Goal: Book appointment/travel/reservation

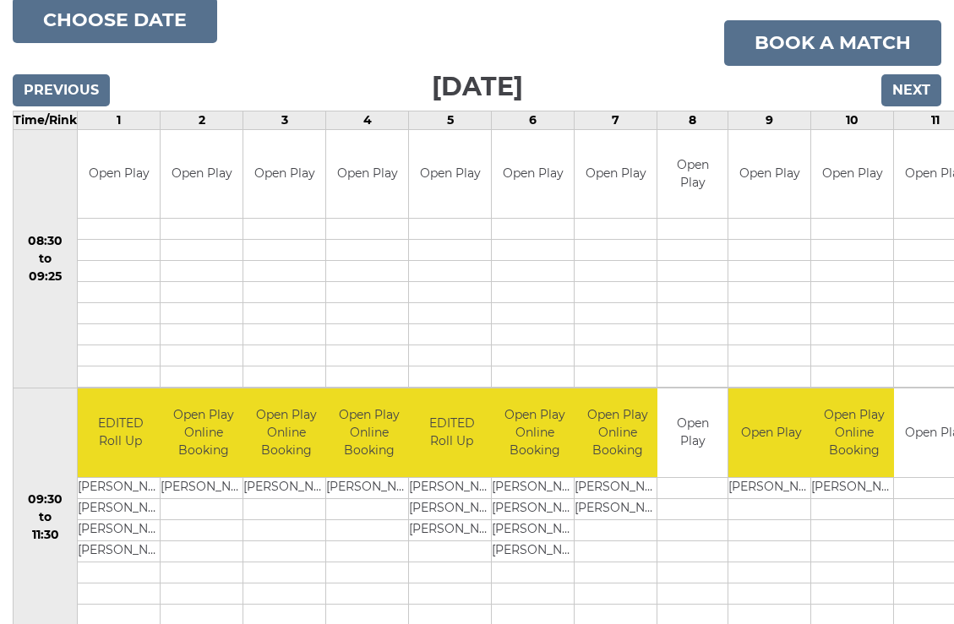
scroll to position [215, 0]
click at [79, 84] on input "Previous" at bounding box center [61, 90] width 97 height 32
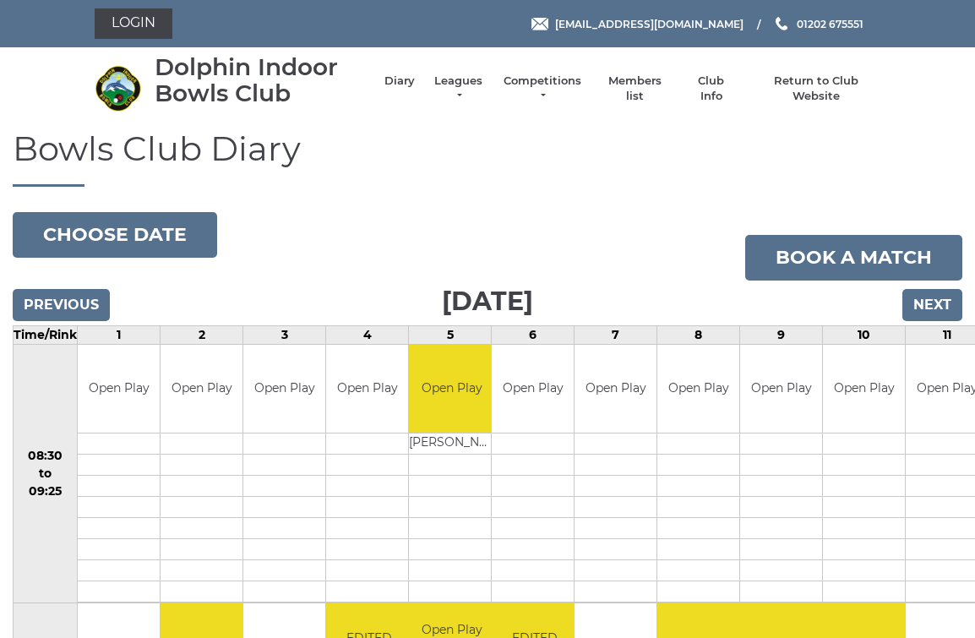
click at [946, 302] on input "Next" at bounding box center [933, 305] width 60 height 32
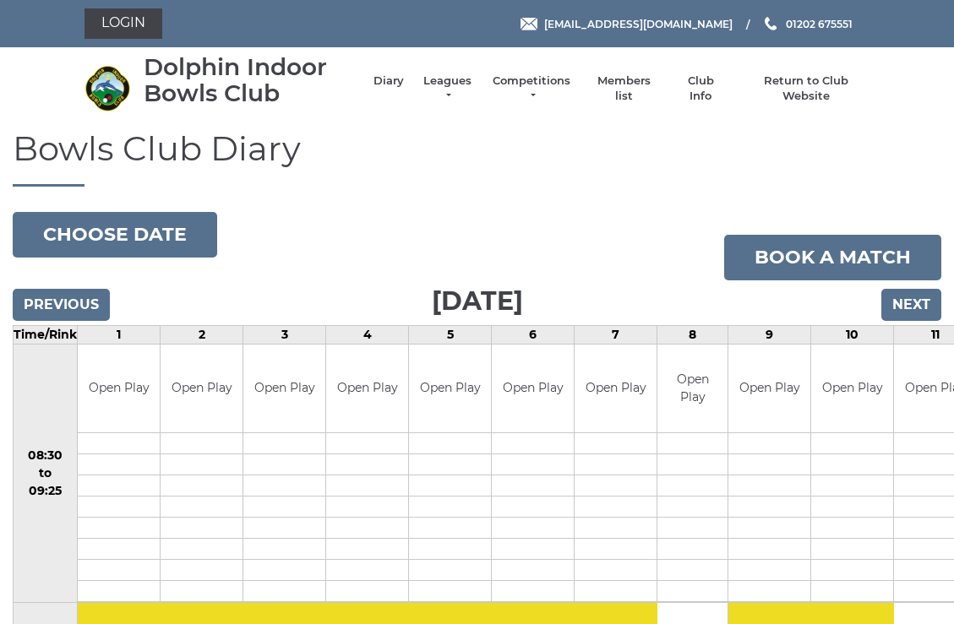
click at [918, 306] on input "Next" at bounding box center [911, 305] width 60 height 32
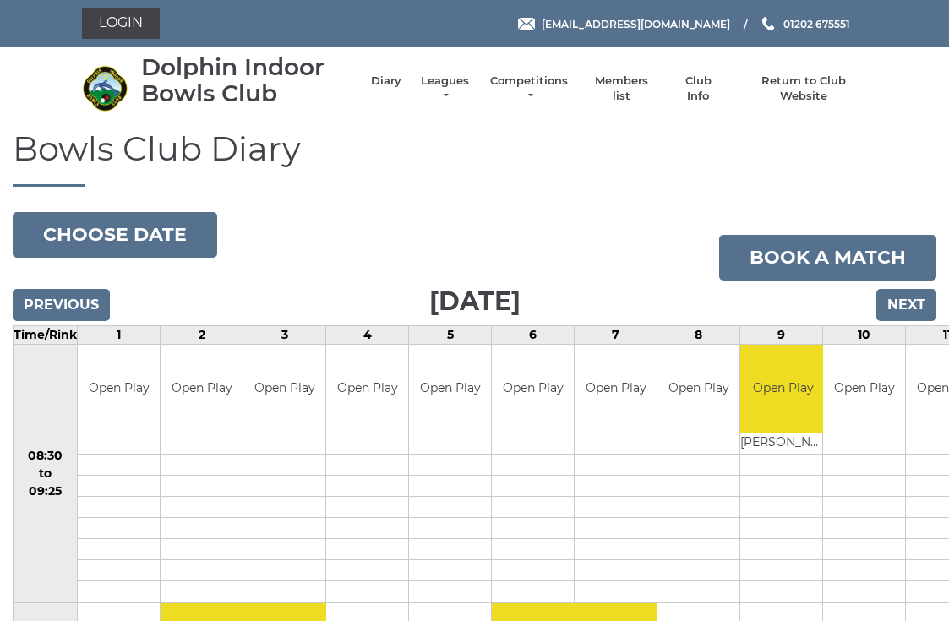
click at [916, 310] on input "Next" at bounding box center [906, 305] width 60 height 32
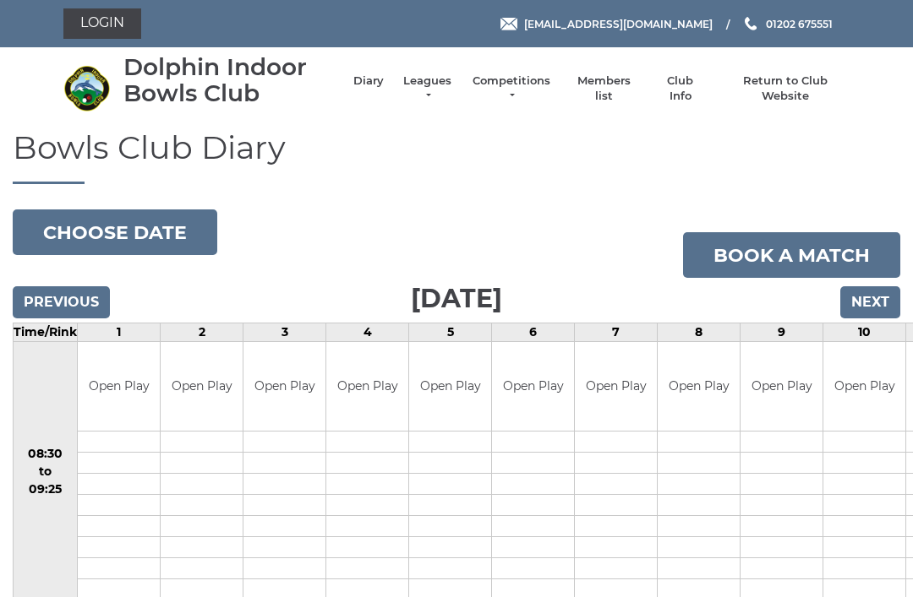
click at [872, 297] on input "Next" at bounding box center [870, 302] width 60 height 32
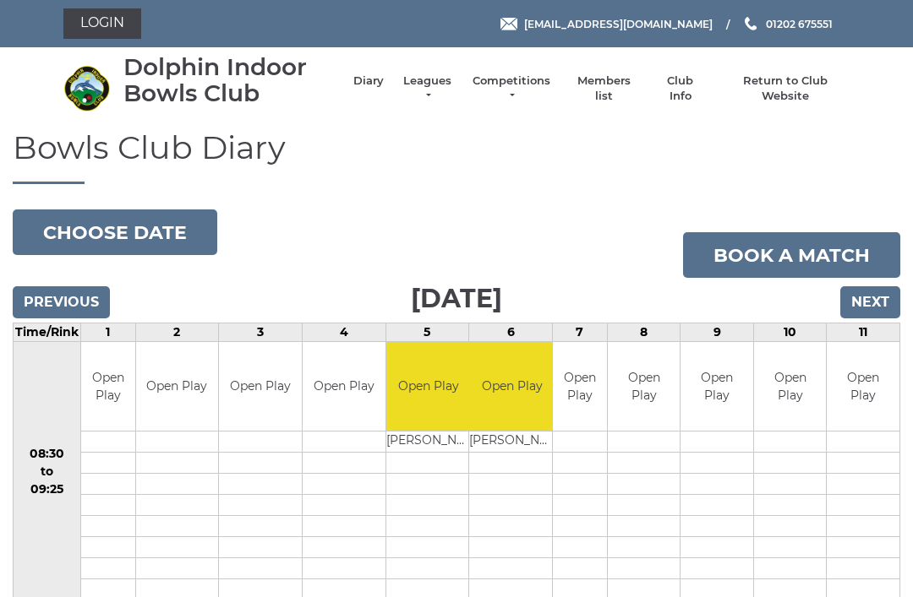
click at [886, 301] on input "Next" at bounding box center [870, 302] width 60 height 32
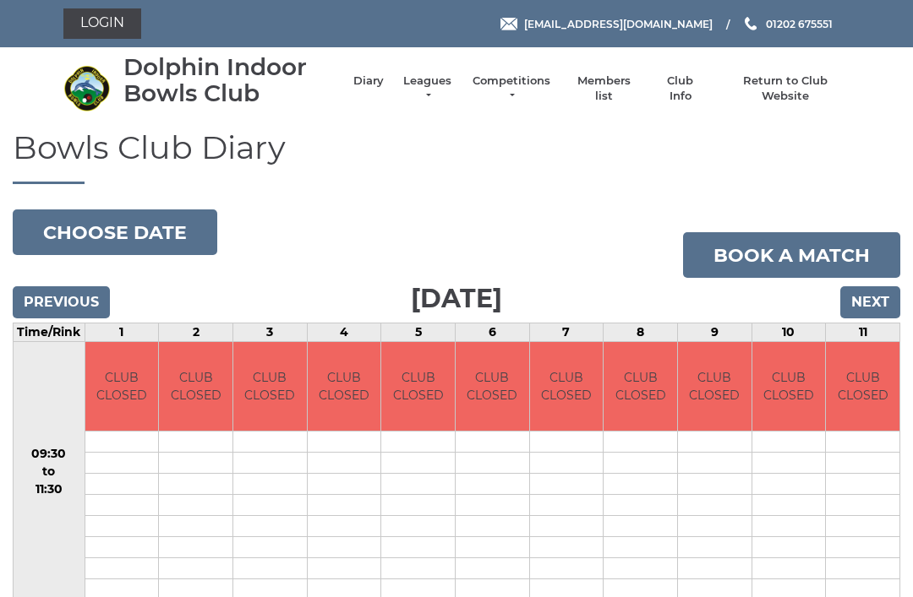
click at [878, 296] on input "Next" at bounding box center [870, 302] width 60 height 32
click at [877, 300] on input "Next" at bounding box center [870, 302] width 60 height 32
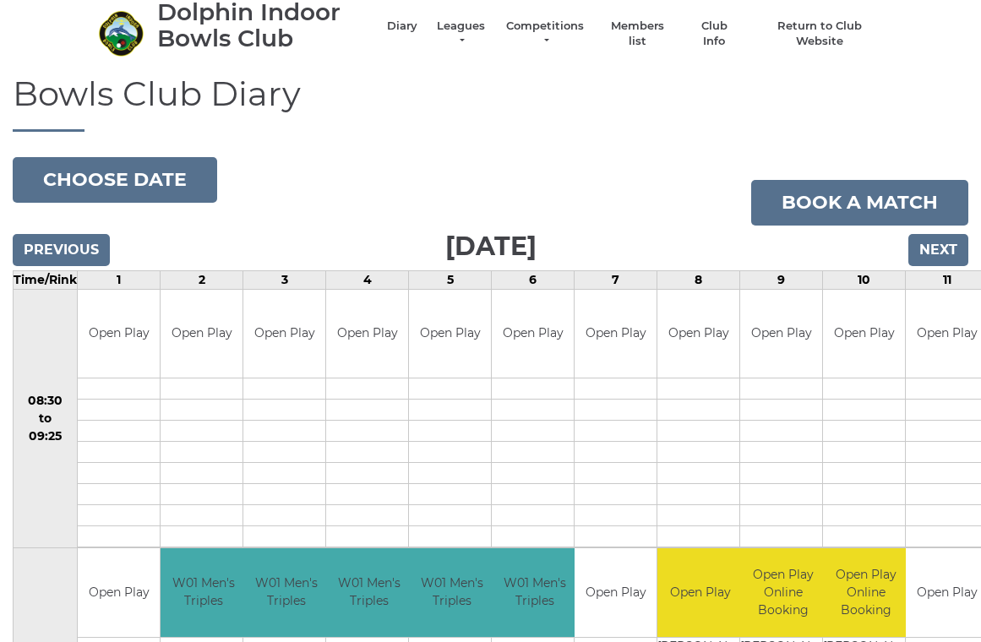
scroll to position [12, 0]
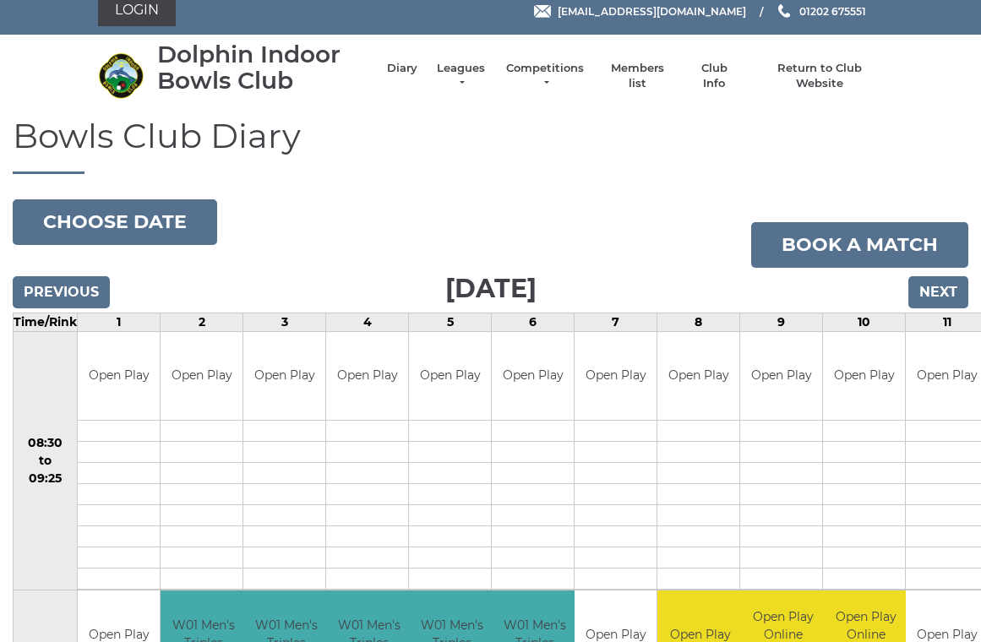
click at [949, 286] on input "Next" at bounding box center [938, 293] width 60 height 32
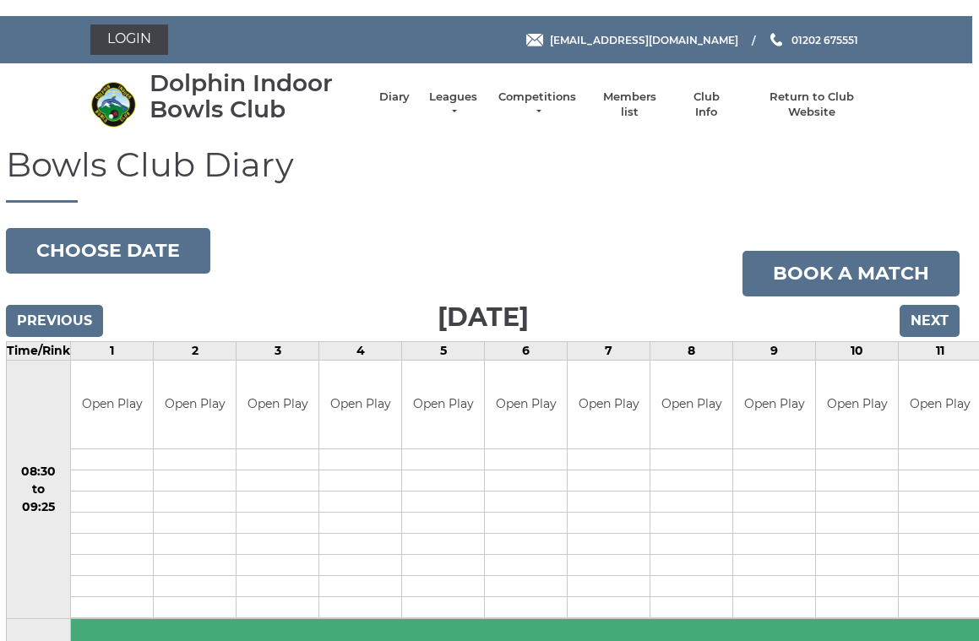
scroll to position [0, 6]
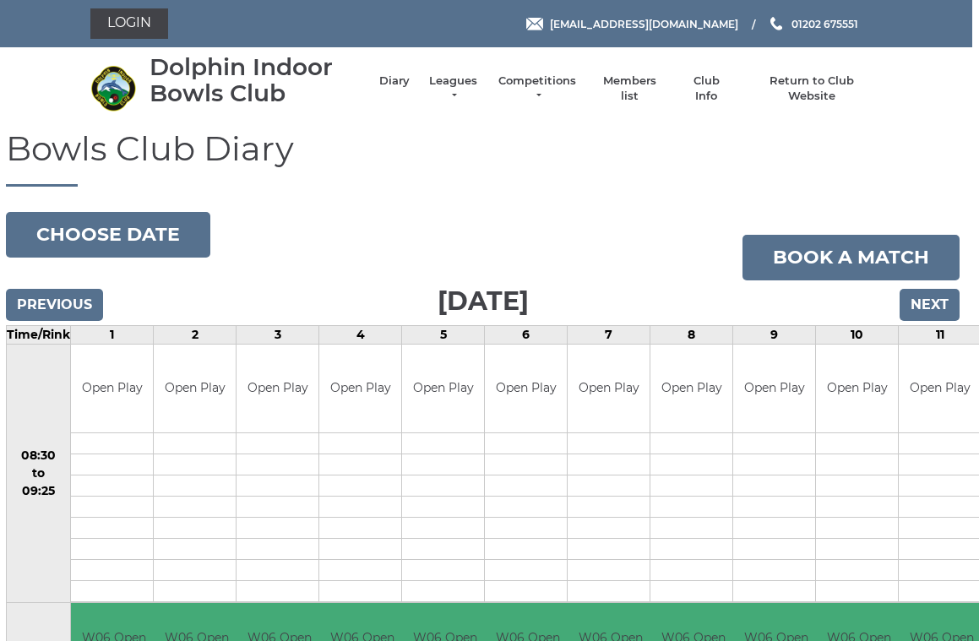
click at [941, 304] on input "Next" at bounding box center [931, 305] width 60 height 32
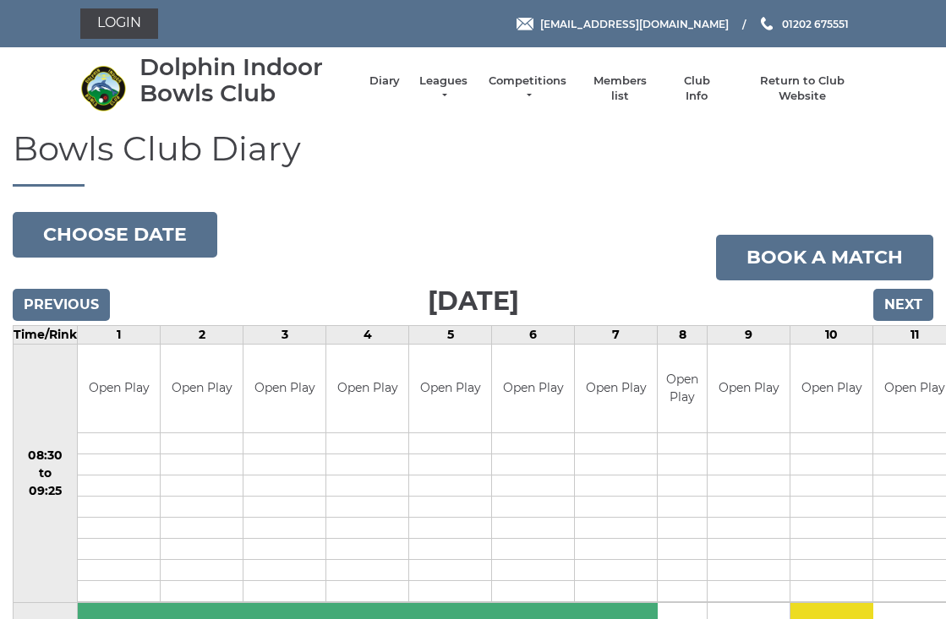
scroll to position [3, 0]
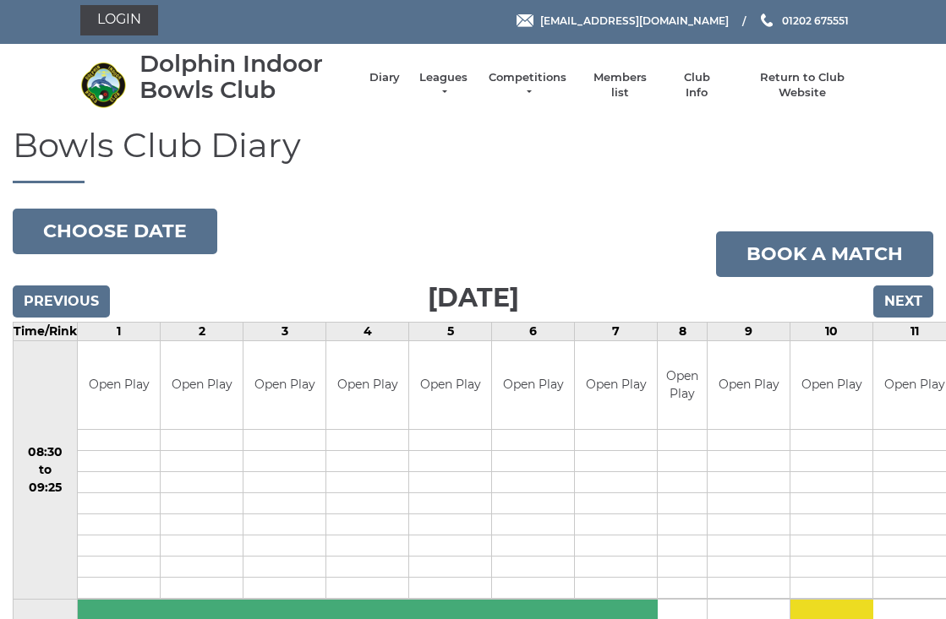
click at [901, 288] on input "Next" at bounding box center [903, 302] width 60 height 32
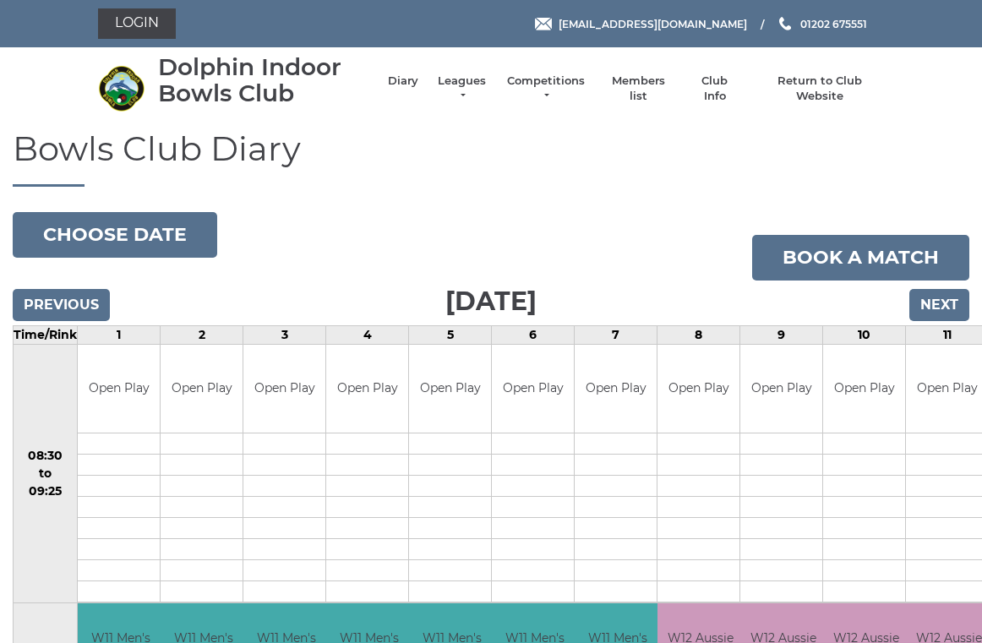
scroll to position [7, 0]
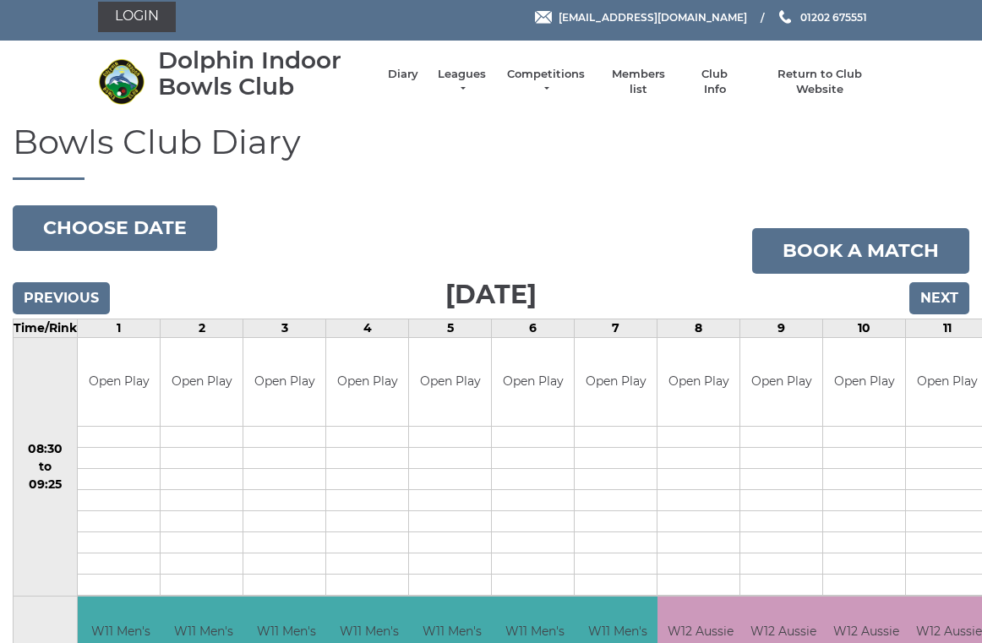
click at [950, 297] on input "Next" at bounding box center [939, 298] width 60 height 32
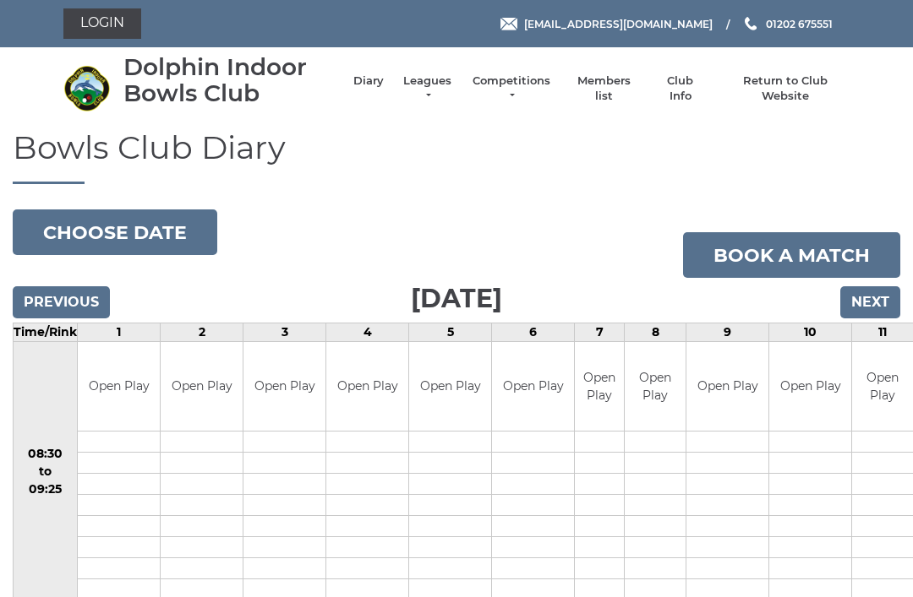
click at [872, 296] on input "Next" at bounding box center [870, 302] width 60 height 32
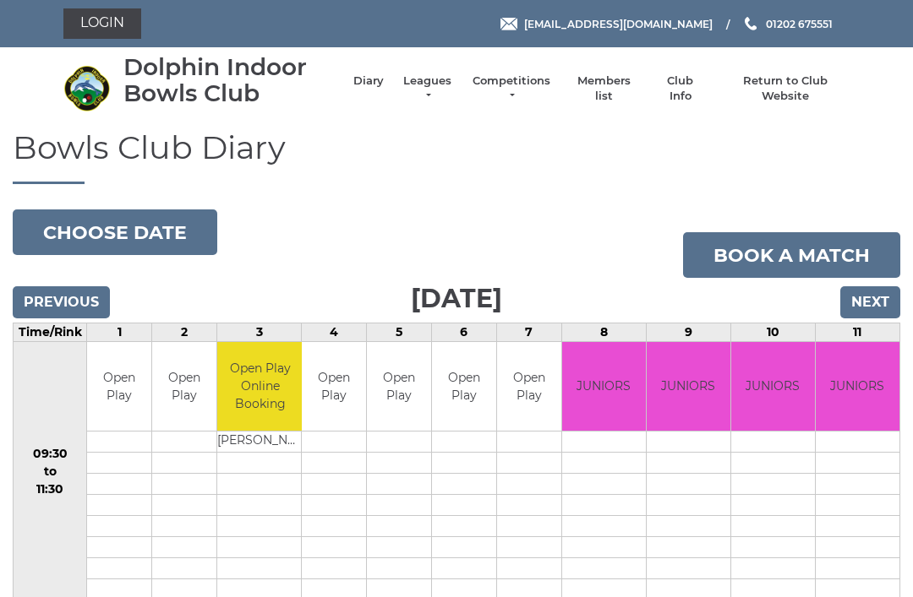
click at [888, 292] on input "Next" at bounding box center [870, 302] width 60 height 32
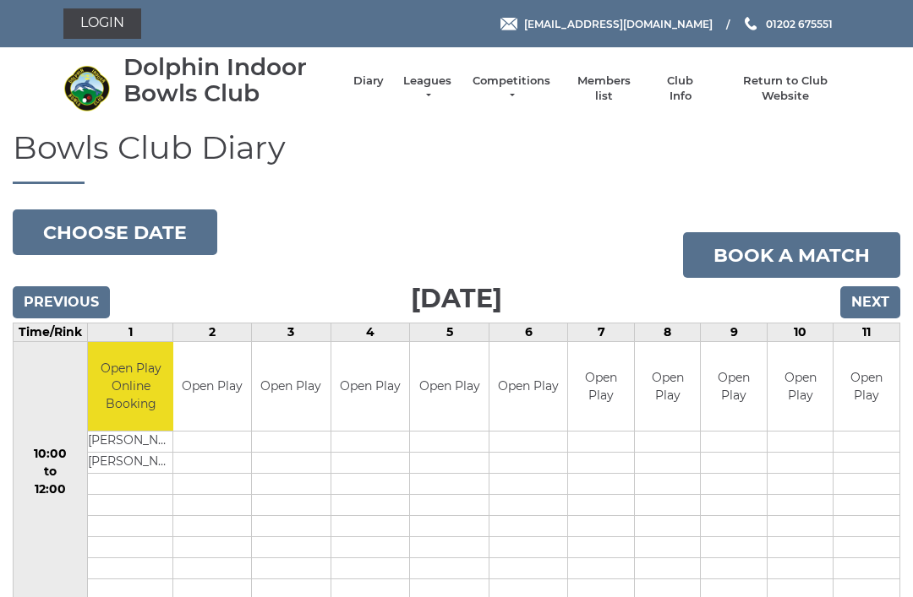
click at [80, 297] on input "Previous" at bounding box center [61, 302] width 97 height 32
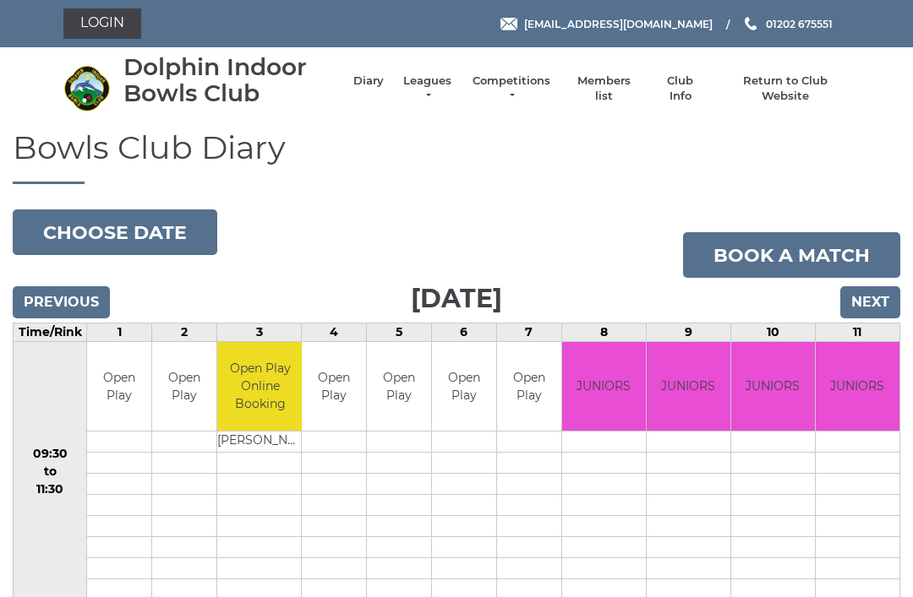
click at [883, 299] on input "Next" at bounding box center [870, 302] width 60 height 32
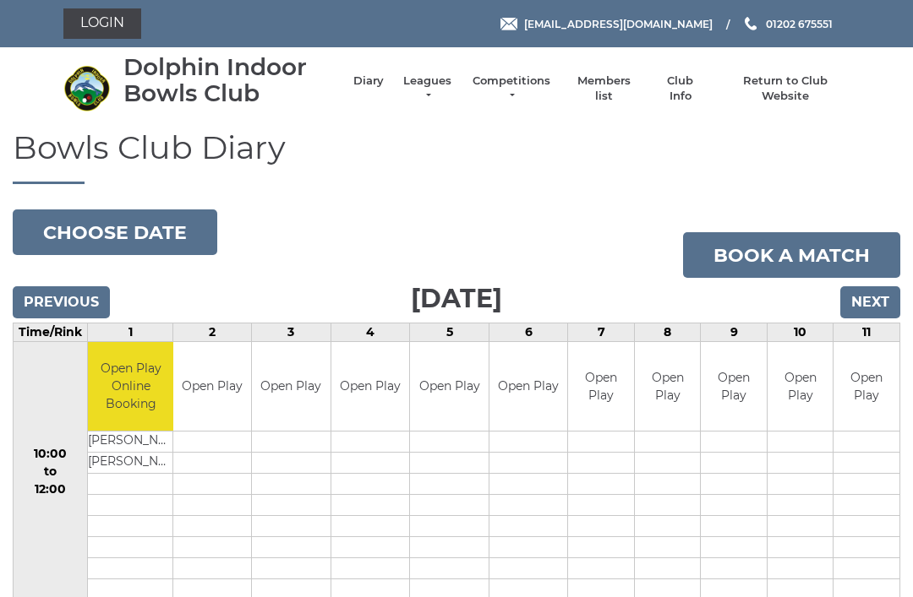
click at [880, 301] on input "Next" at bounding box center [870, 302] width 60 height 32
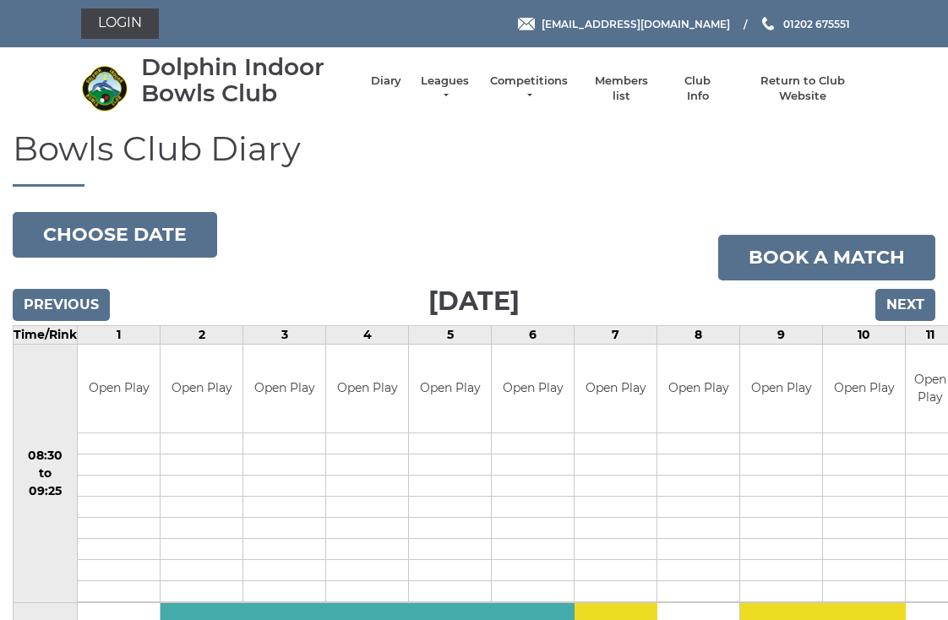
scroll to position [3, 0]
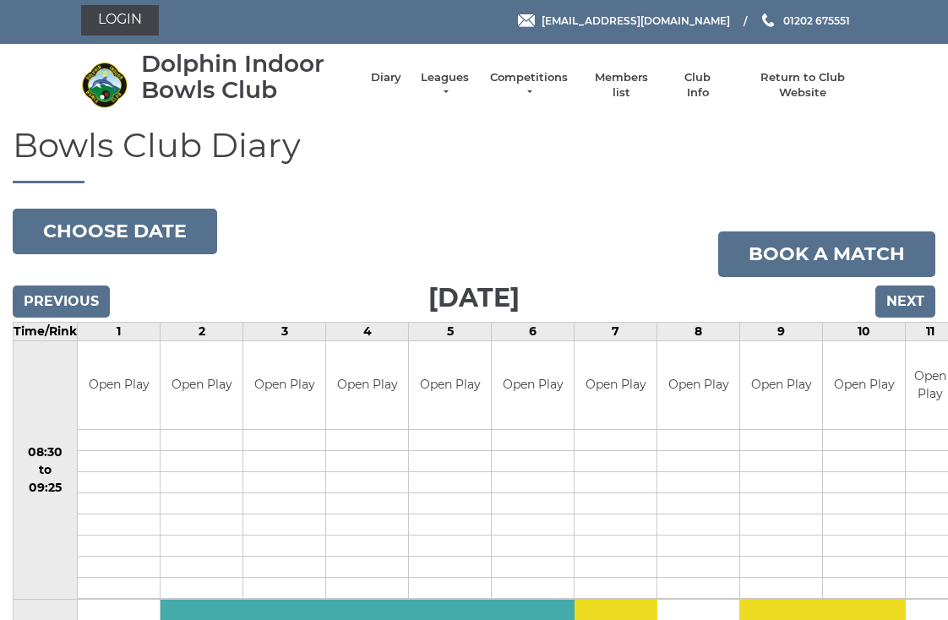
click at [917, 296] on input "Next" at bounding box center [905, 302] width 60 height 32
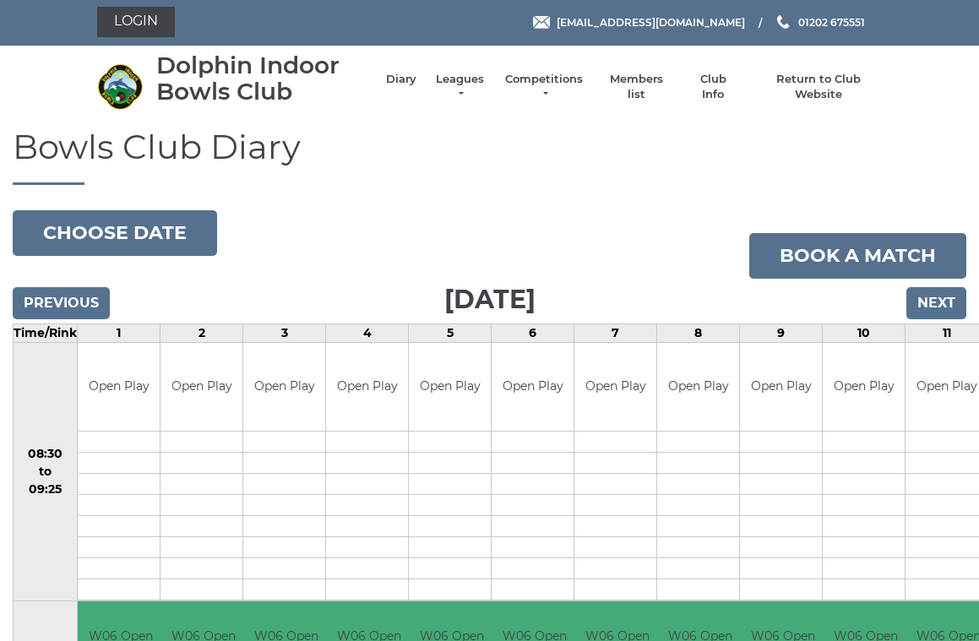
scroll to position [1, 0]
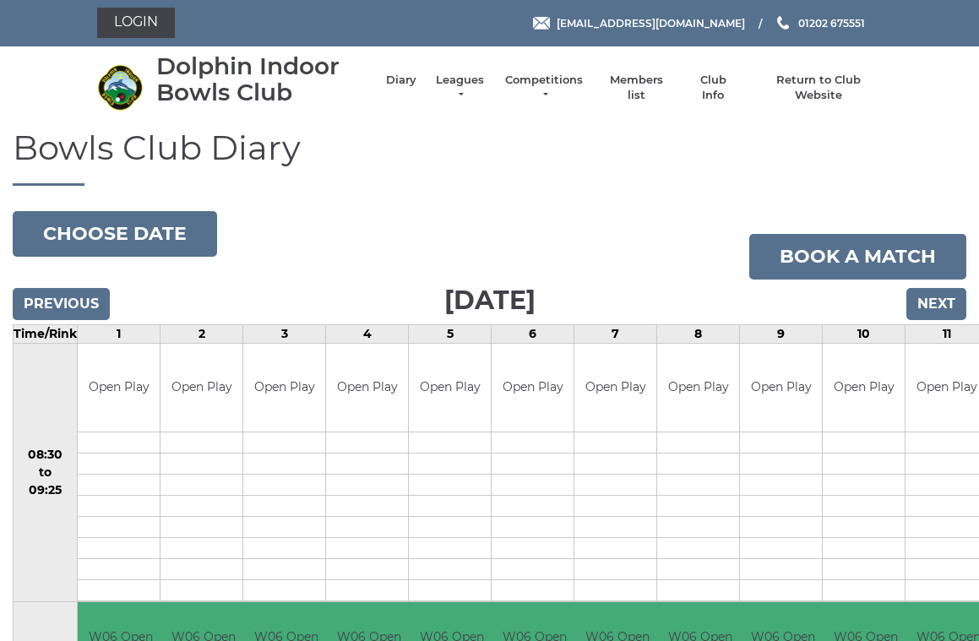
click at [72, 296] on input "Previous" at bounding box center [61, 304] width 97 height 32
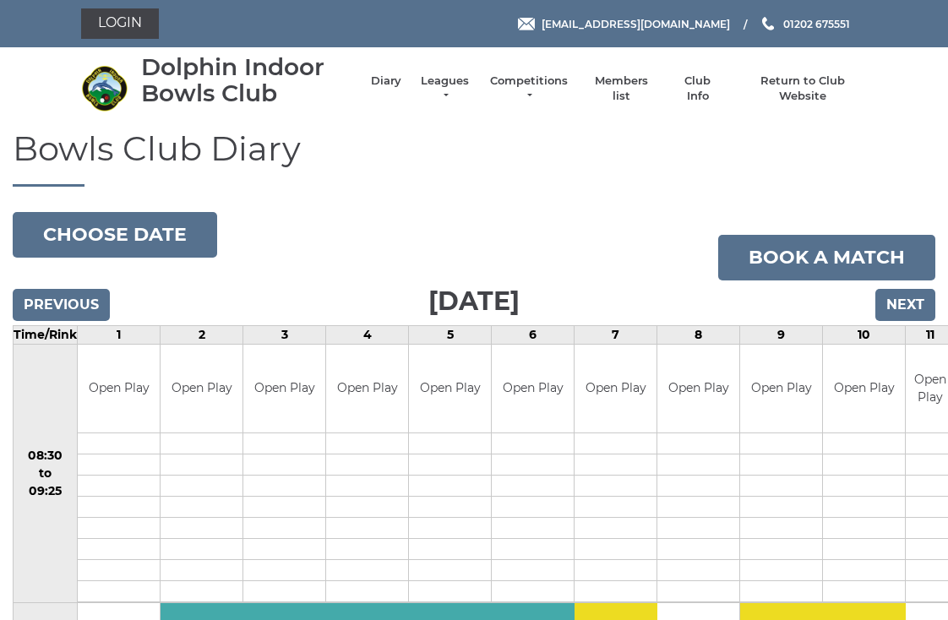
click at [913, 301] on input "Next" at bounding box center [905, 305] width 60 height 32
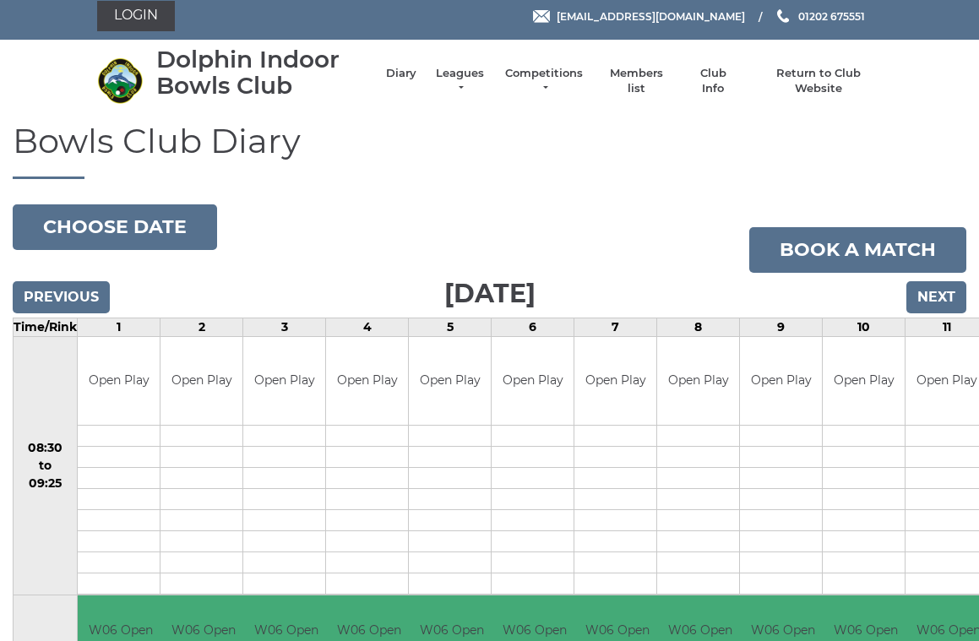
scroll to position [7, 0]
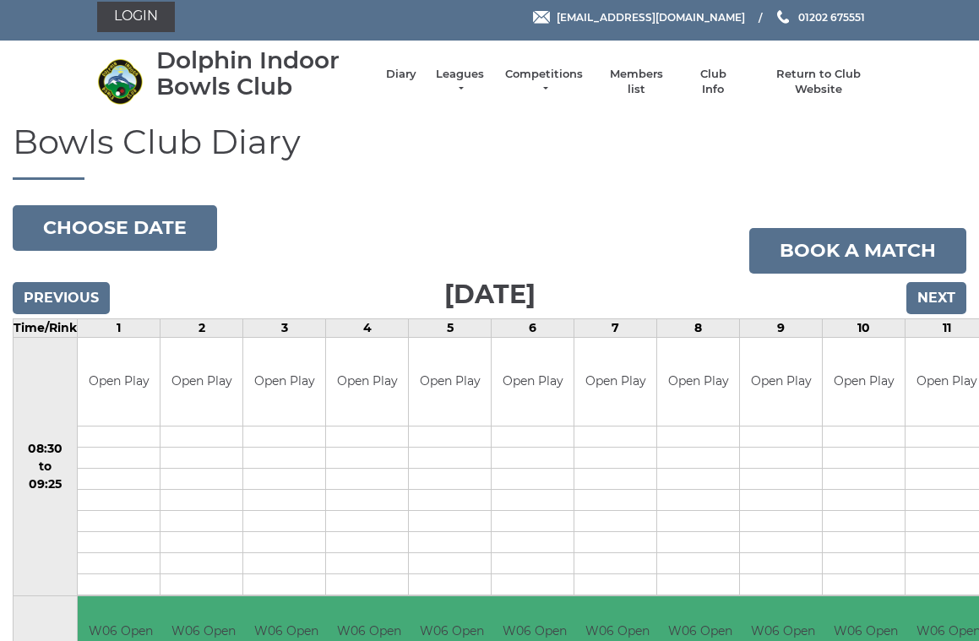
click at [951, 306] on input "Next" at bounding box center [937, 298] width 60 height 32
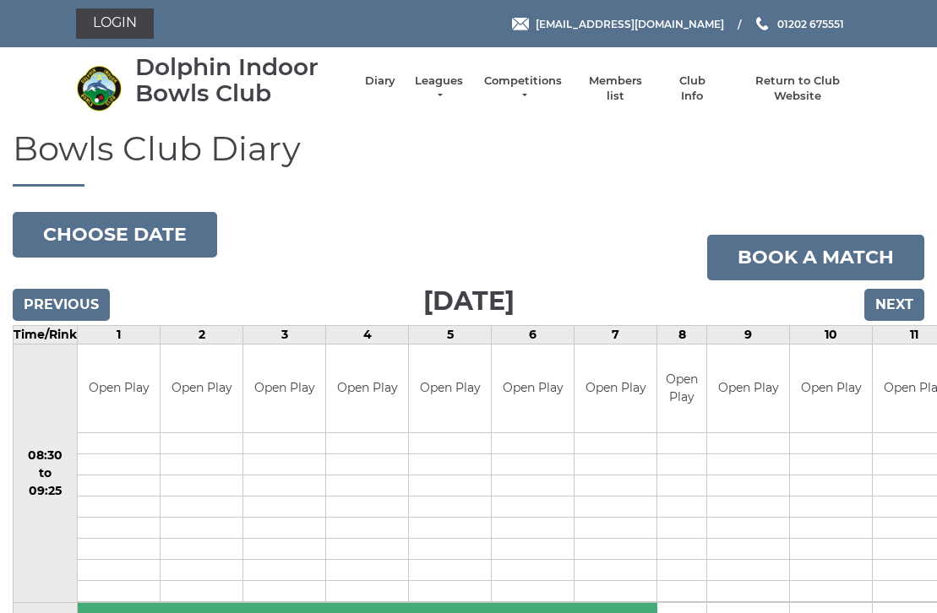
scroll to position [3, 0]
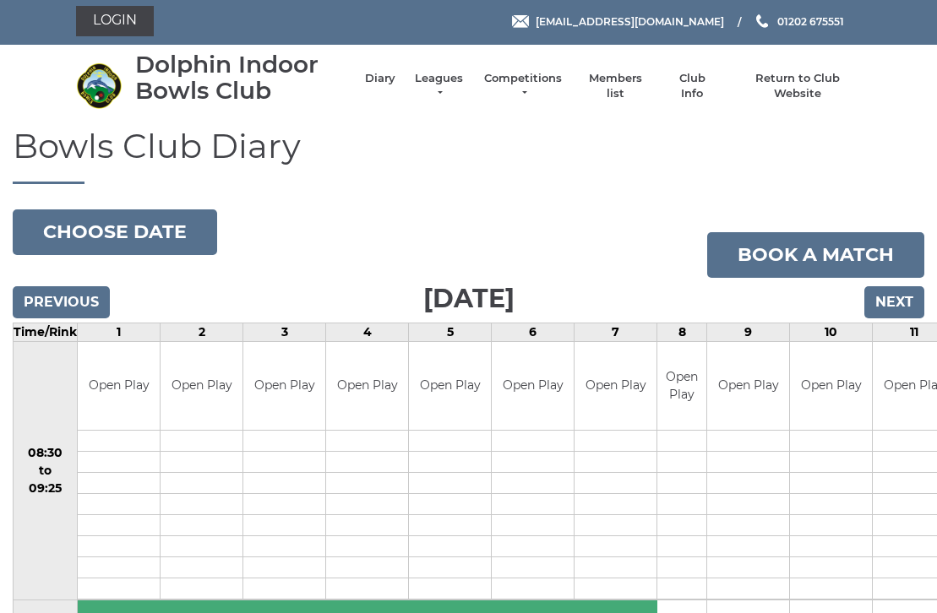
click at [904, 306] on input "Next" at bounding box center [894, 302] width 60 height 32
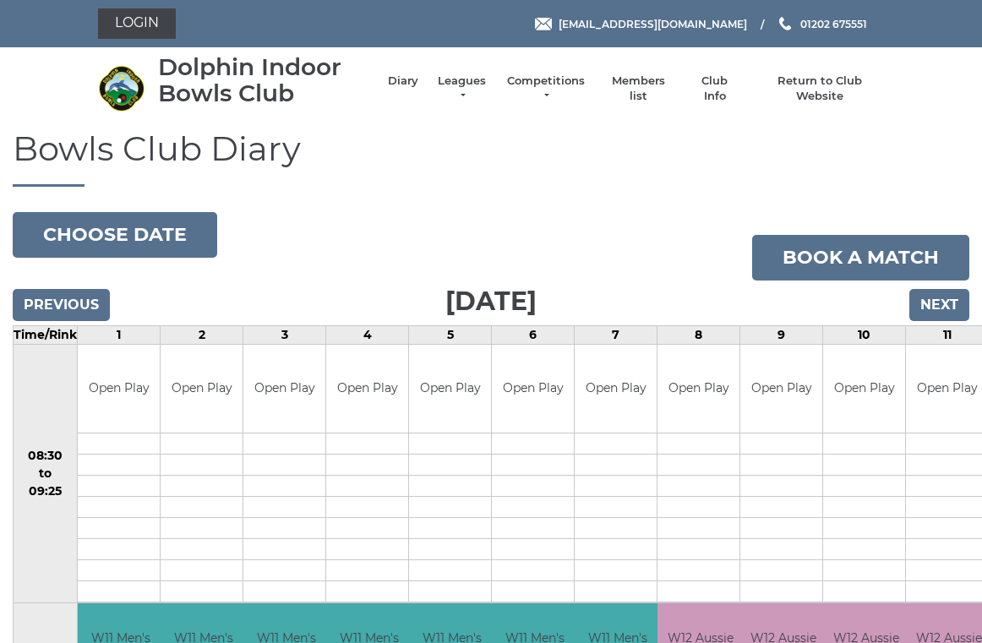
scroll to position [7, 0]
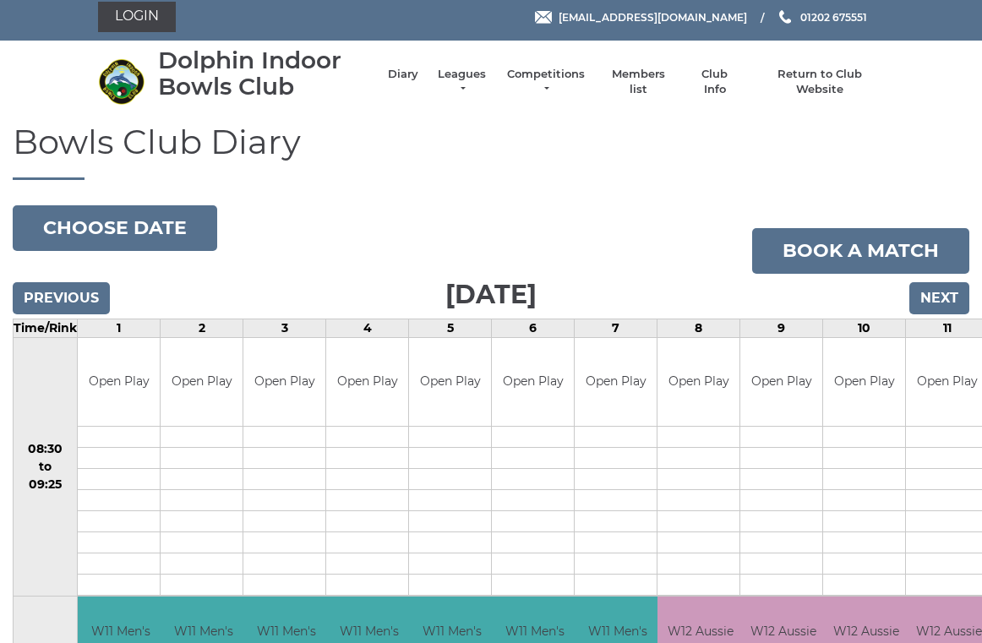
click at [948, 306] on input "Next" at bounding box center [939, 298] width 60 height 32
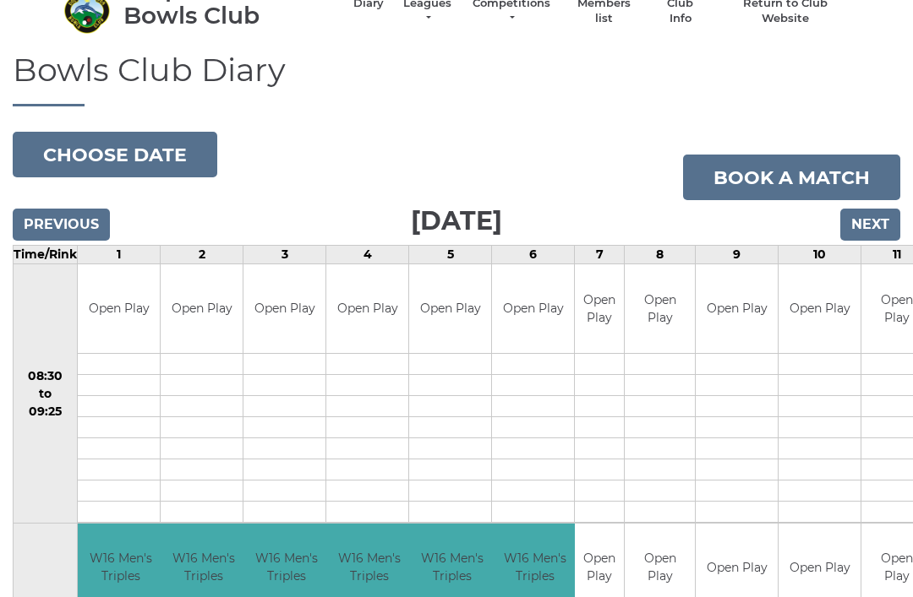
scroll to position [77, 0]
click at [881, 229] on input "Next" at bounding box center [870, 226] width 60 height 32
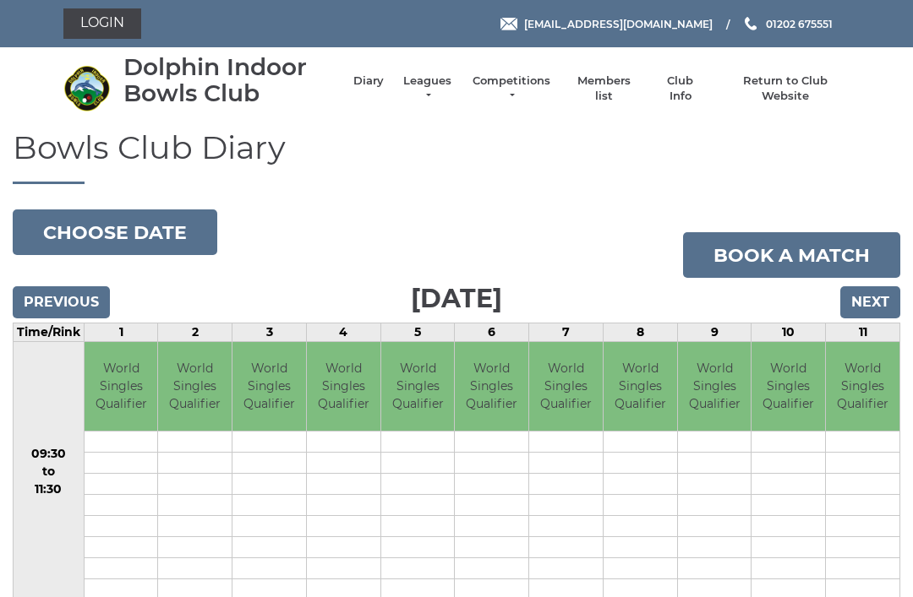
click at [77, 297] on input "Previous" at bounding box center [61, 302] width 97 height 32
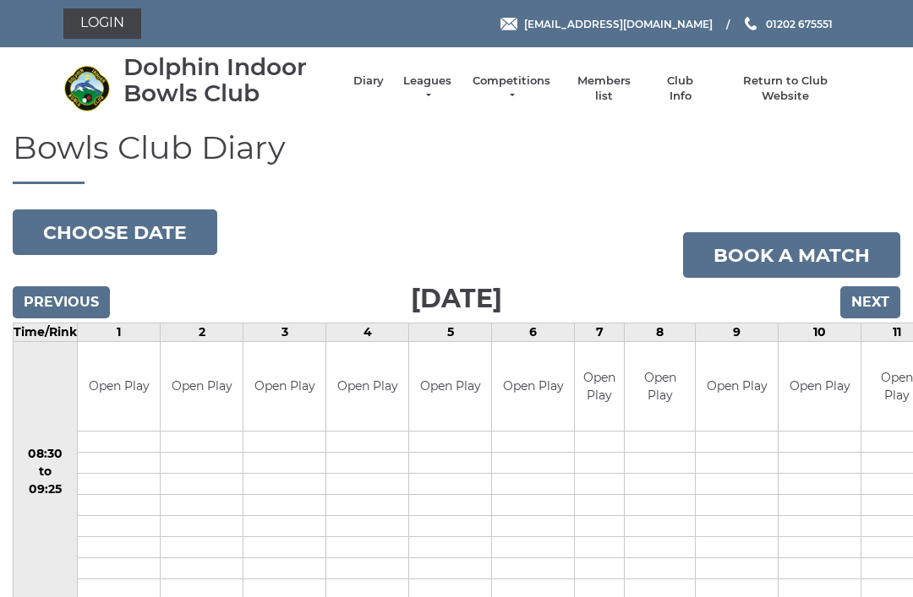
click at [89, 294] on input "Previous" at bounding box center [61, 302] width 97 height 32
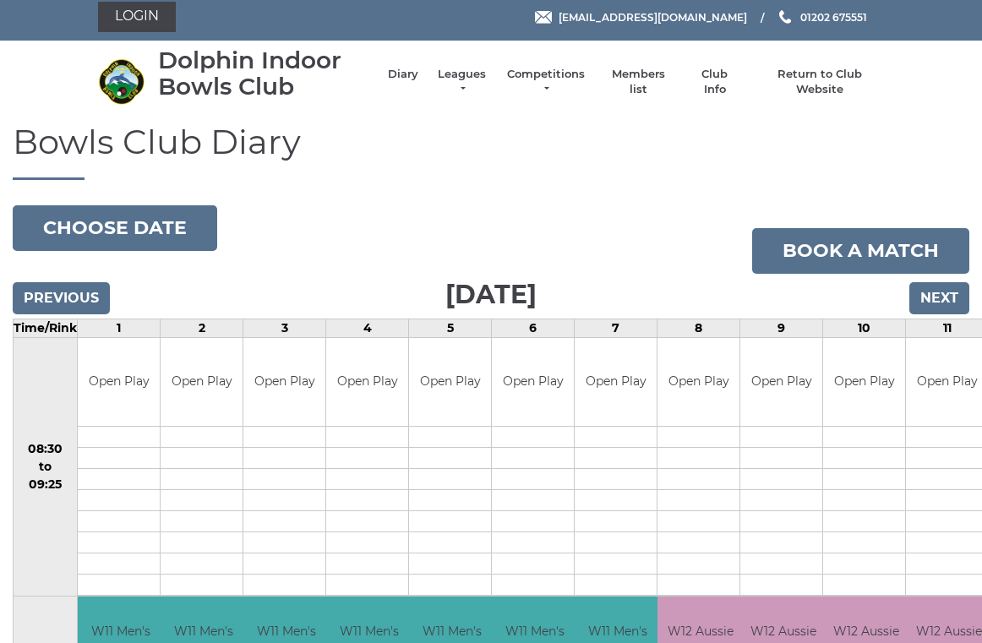
scroll to position [7, 0]
click at [83, 289] on input "Previous" at bounding box center [61, 298] width 97 height 32
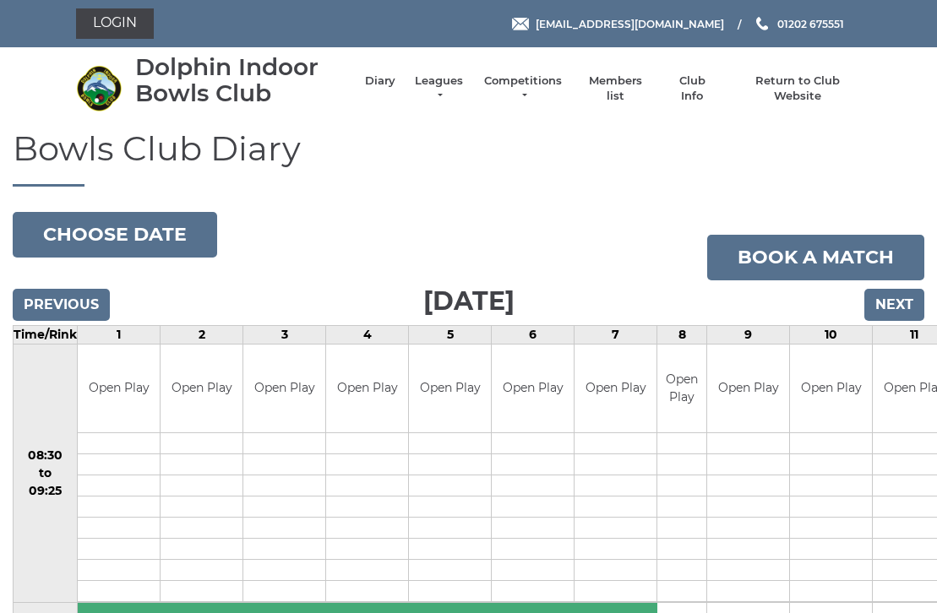
scroll to position [3, 0]
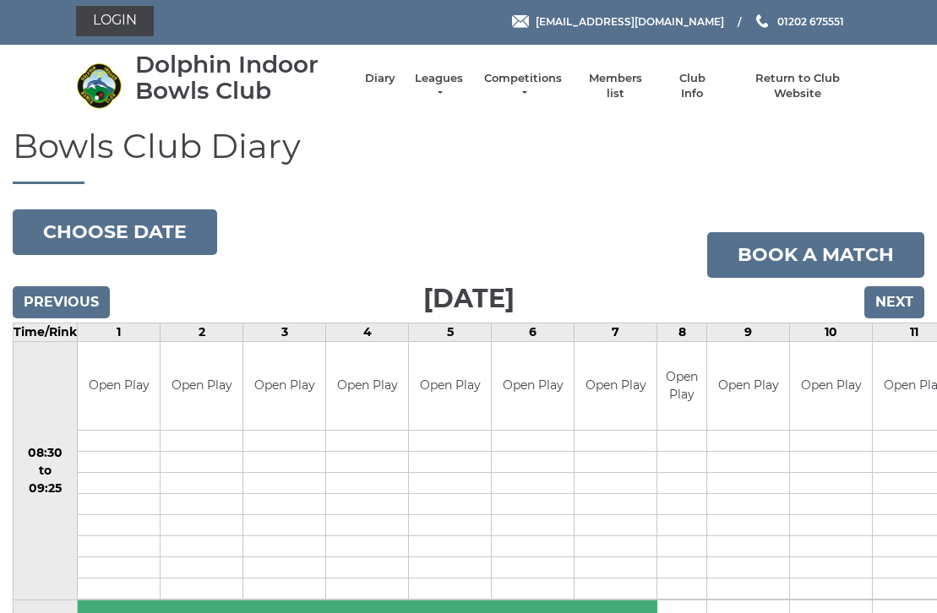
click at [76, 296] on input "Previous" at bounding box center [61, 302] width 97 height 32
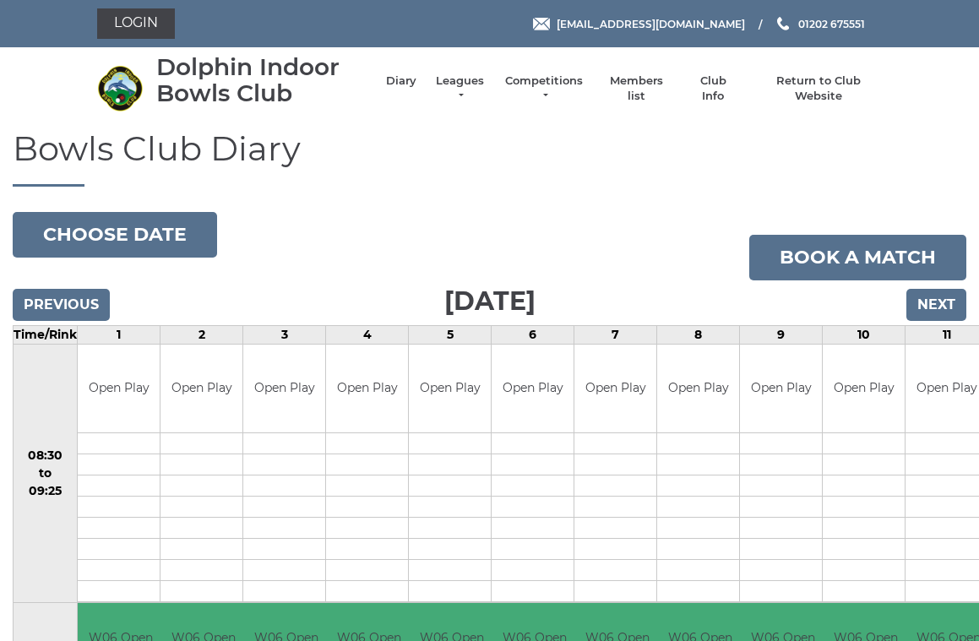
click at [946, 302] on input "Next" at bounding box center [937, 305] width 60 height 32
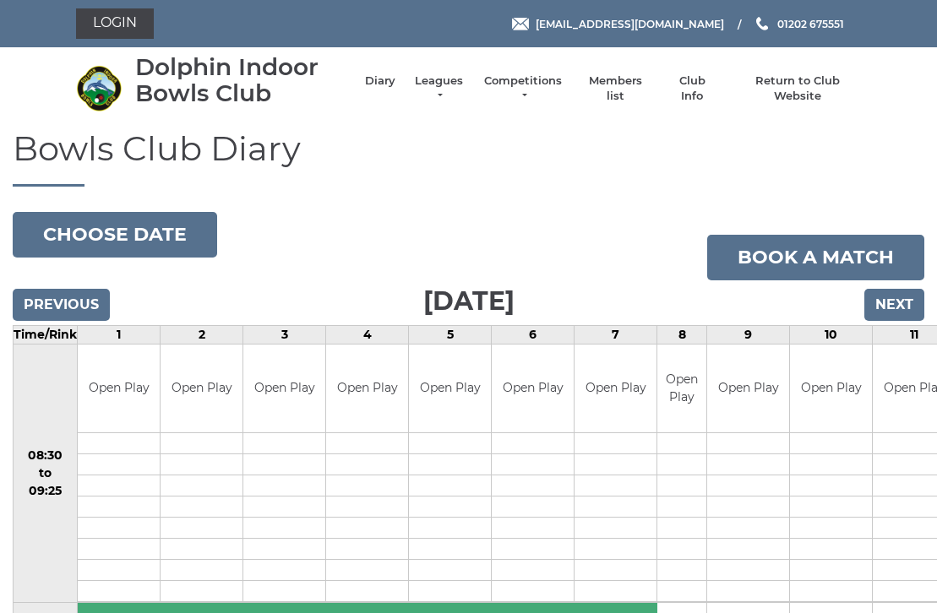
click at [896, 303] on input "Next" at bounding box center [894, 305] width 60 height 32
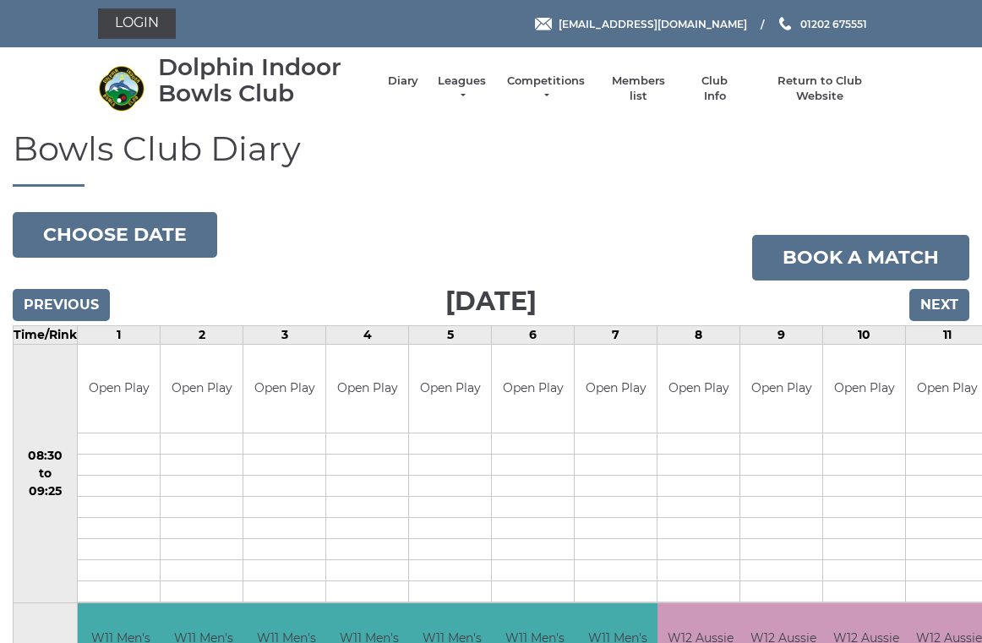
scroll to position [7, 0]
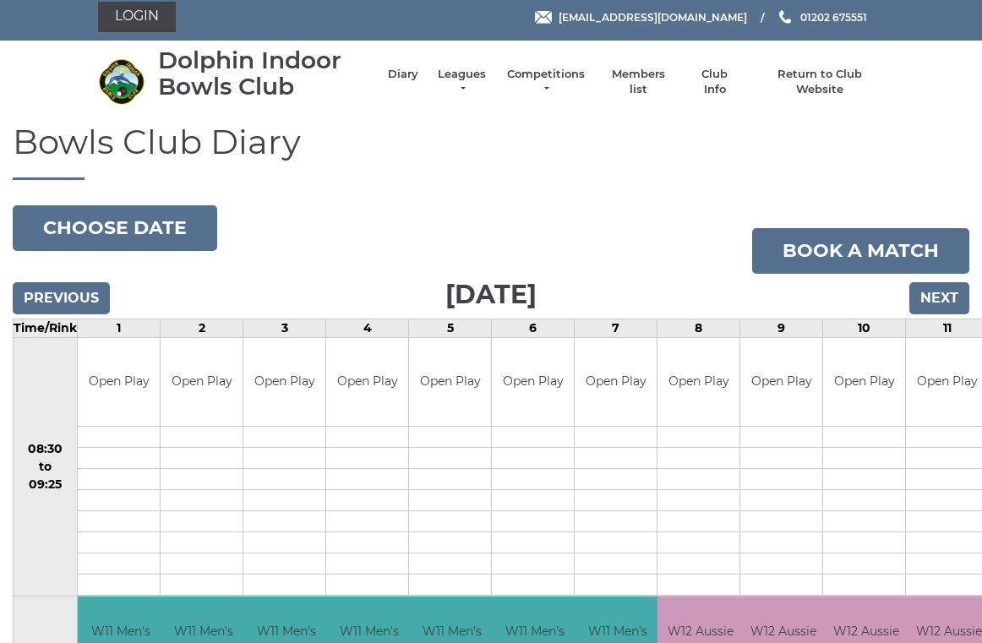
click at [73, 297] on input "Previous" at bounding box center [61, 298] width 97 height 32
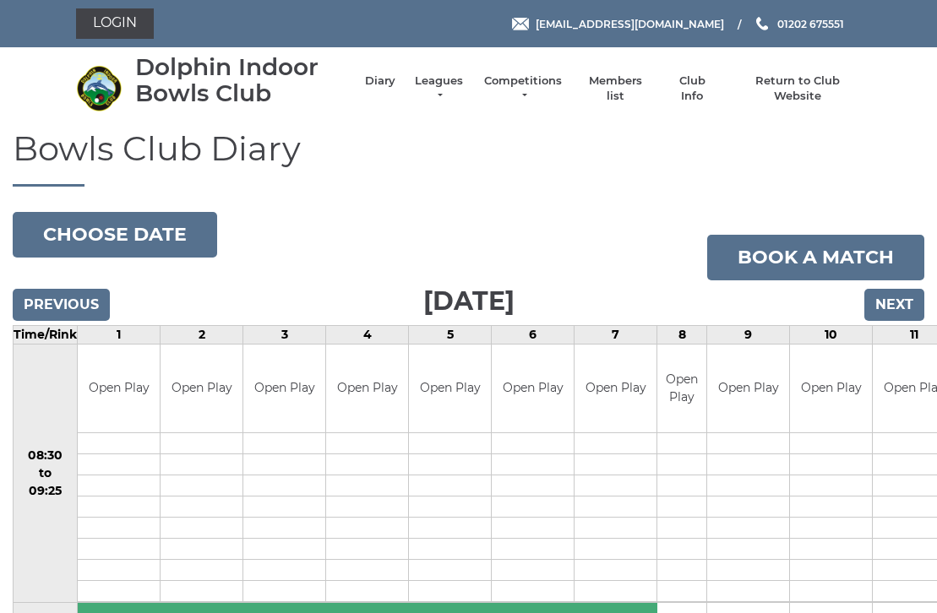
click at [899, 311] on input "Next" at bounding box center [894, 305] width 60 height 32
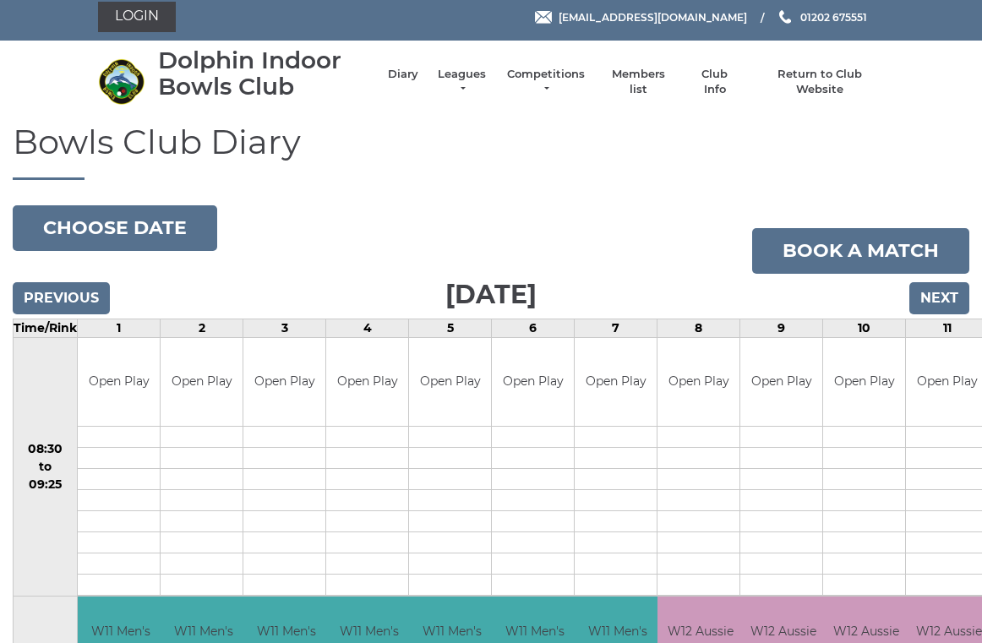
scroll to position [8, 0]
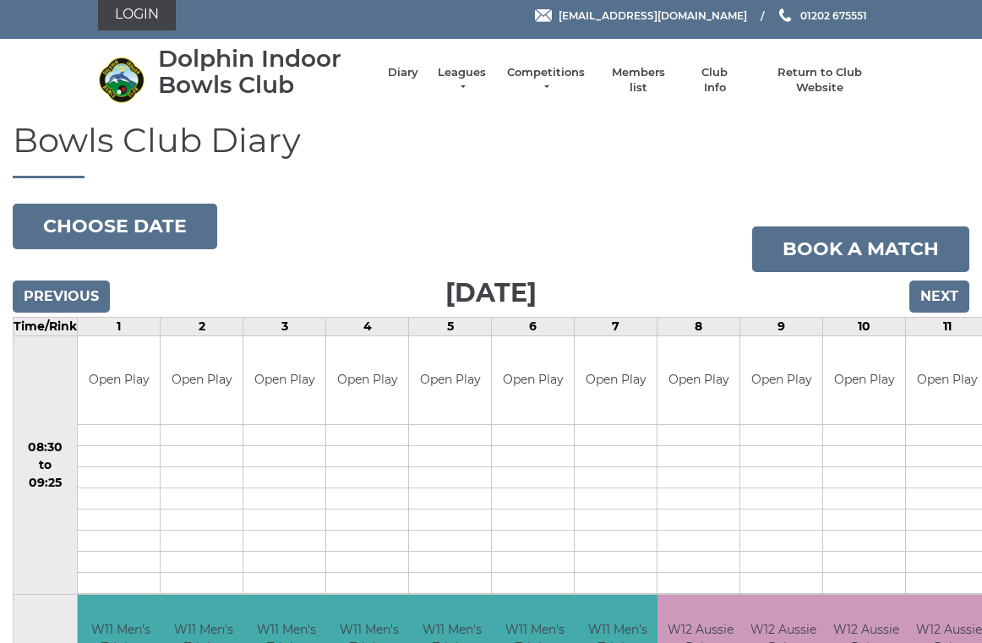
click at [952, 289] on input "Next" at bounding box center [939, 297] width 60 height 32
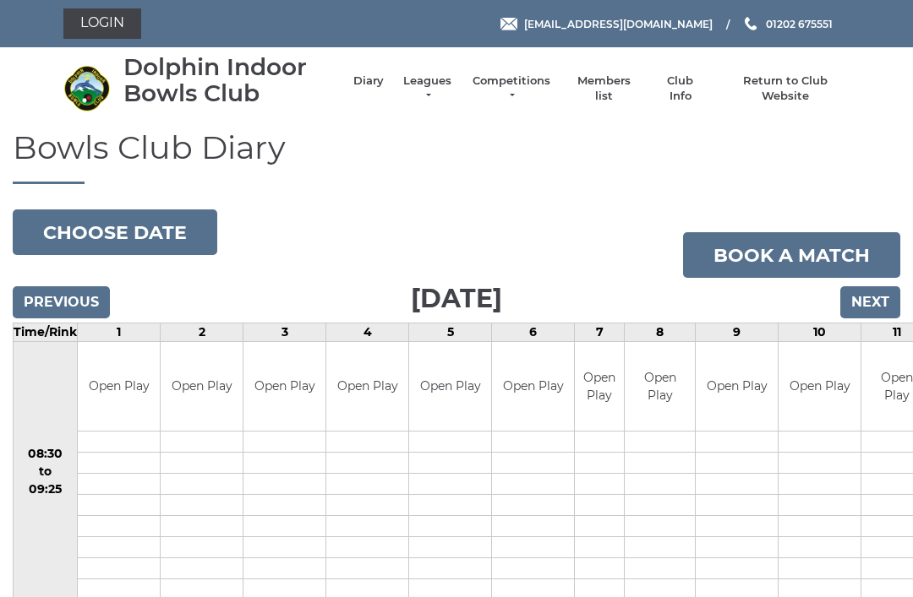
click at [77, 301] on input "Previous" at bounding box center [61, 302] width 97 height 32
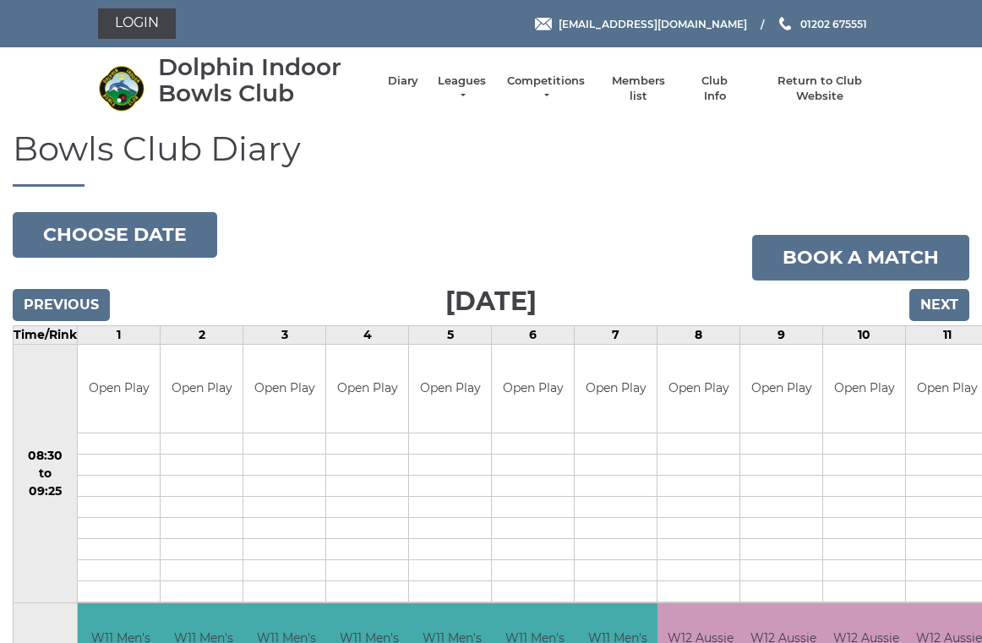
click at [967, 295] on input "Next" at bounding box center [939, 305] width 60 height 32
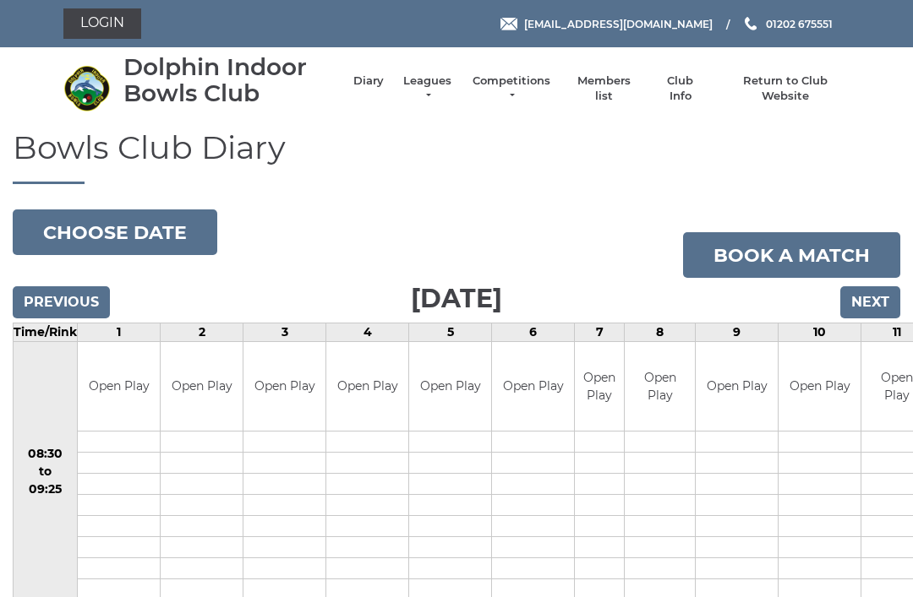
click at [87, 298] on input "Previous" at bounding box center [61, 302] width 97 height 32
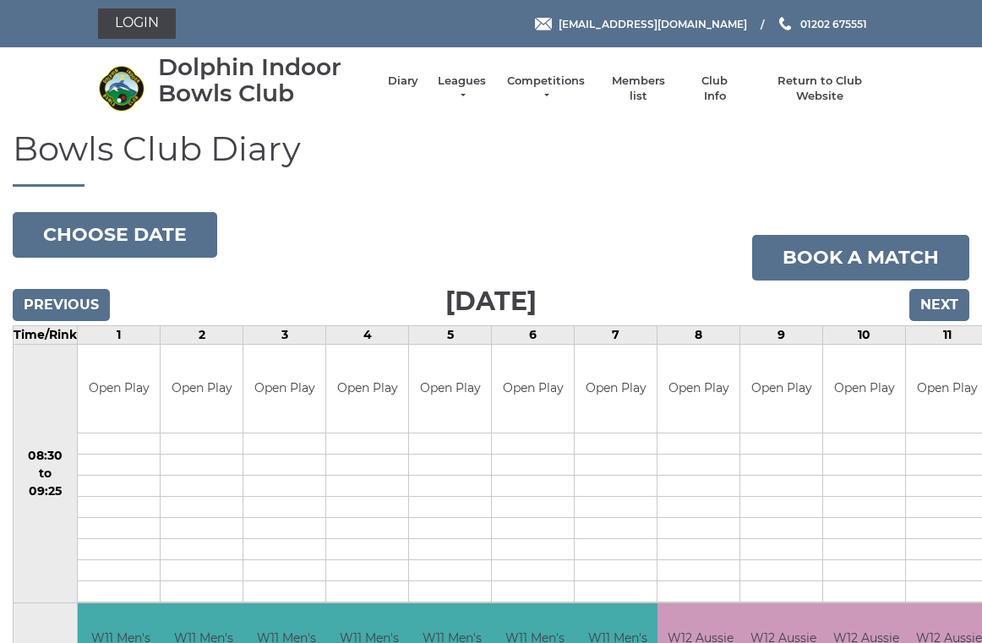
click at [80, 318] on input "Previous" at bounding box center [61, 305] width 97 height 32
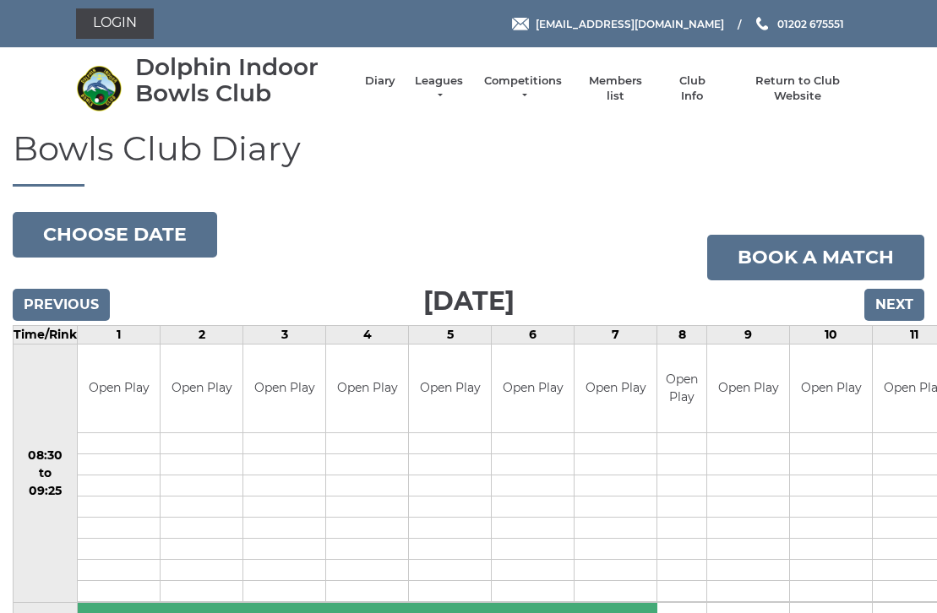
scroll to position [3, 0]
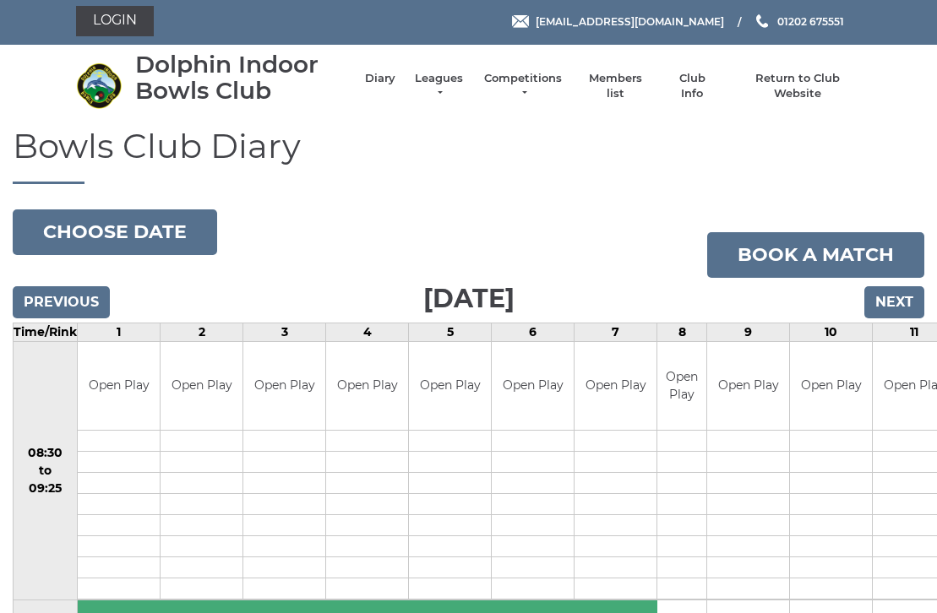
click at [86, 301] on input "Previous" at bounding box center [61, 302] width 97 height 32
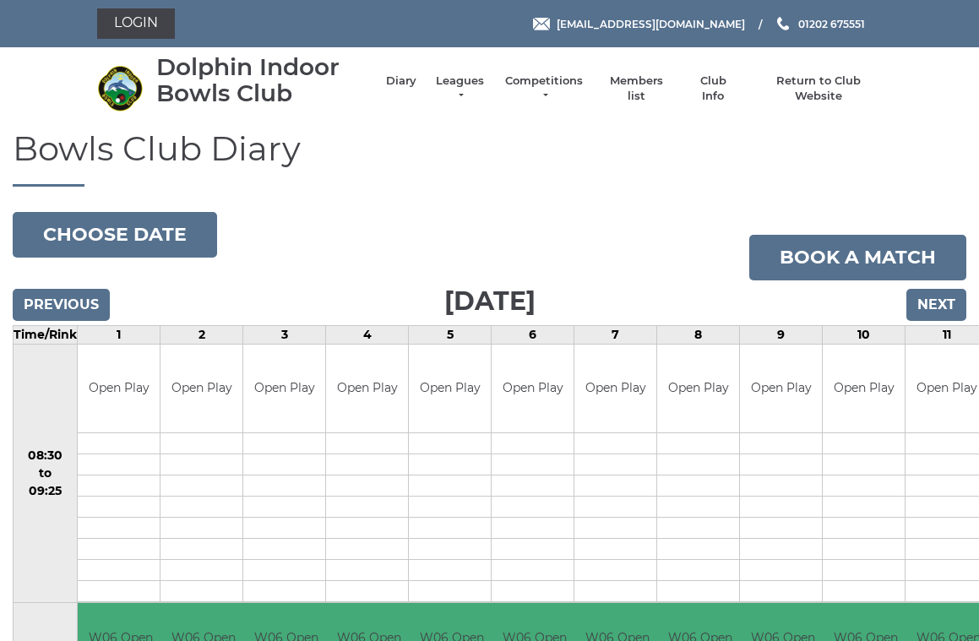
scroll to position [7, 0]
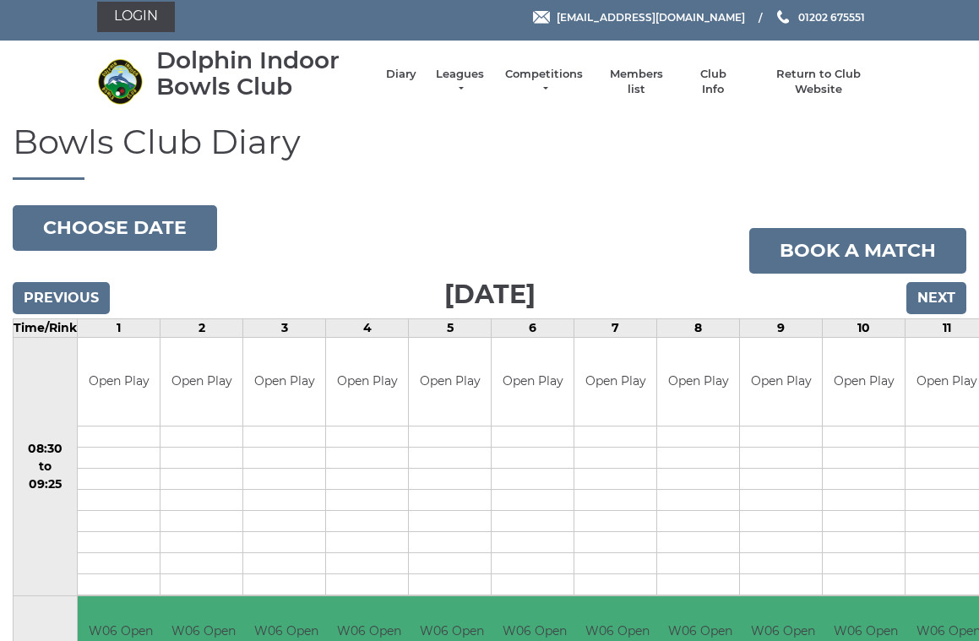
click at [90, 296] on input "Previous" at bounding box center [61, 298] width 97 height 32
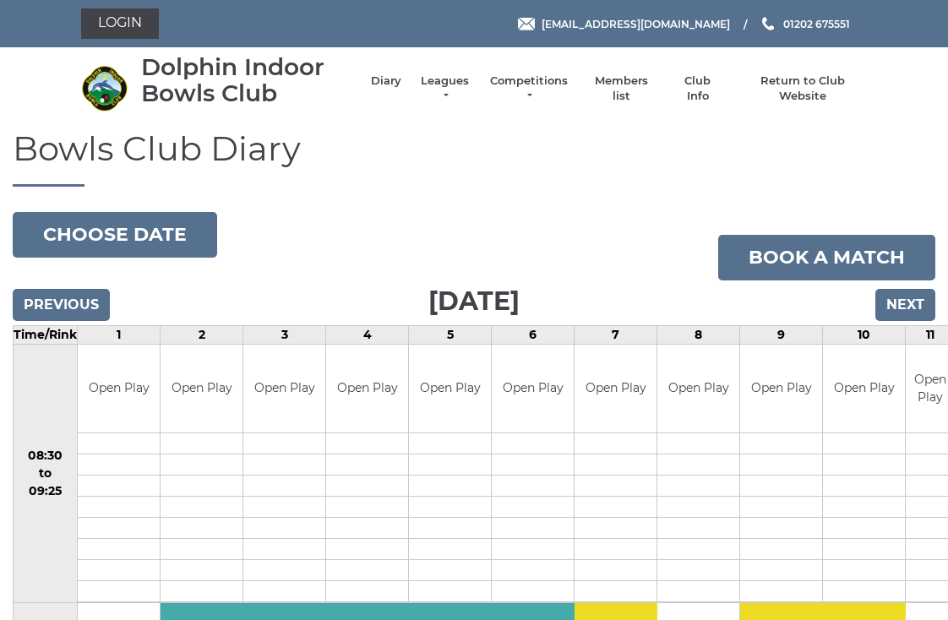
scroll to position [3, 0]
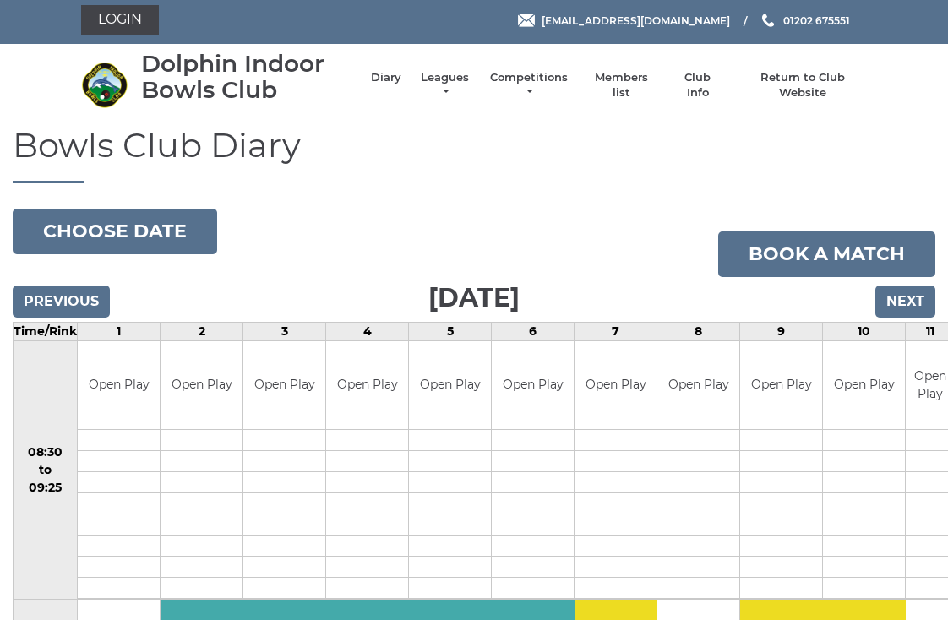
click at [82, 295] on input "Previous" at bounding box center [61, 302] width 97 height 32
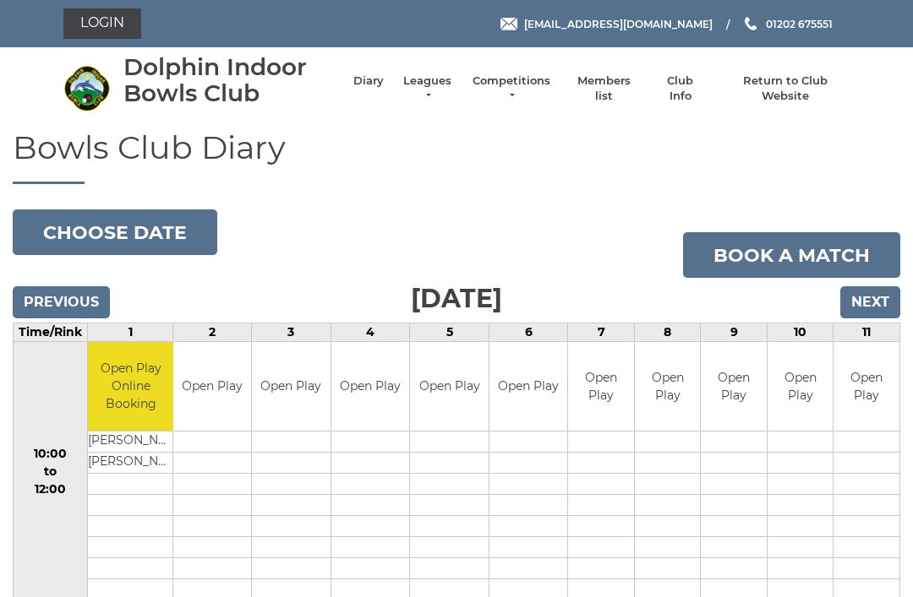
click at [71, 293] on input "Previous" at bounding box center [61, 302] width 97 height 32
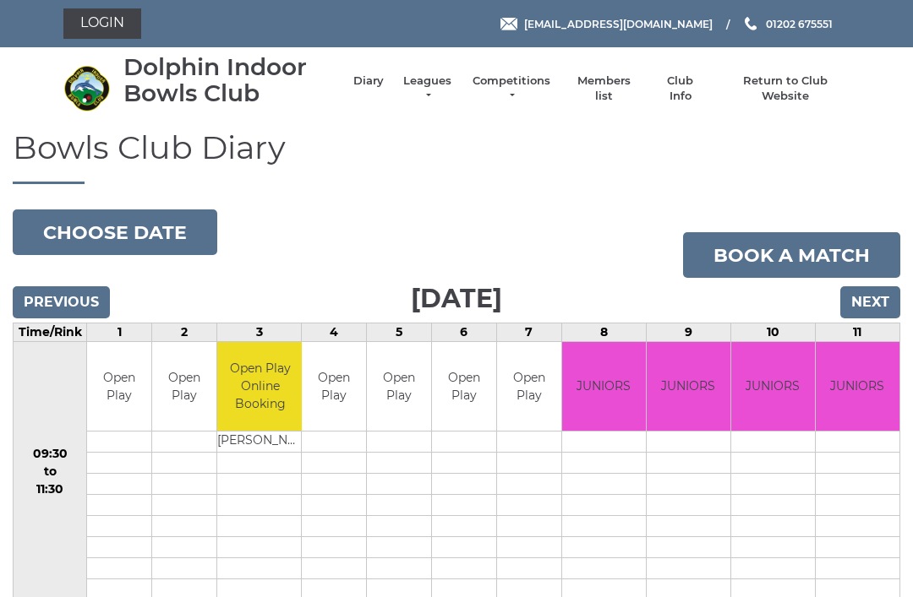
click at [83, 290] on input "Previous" at bounding box center [61, 302] width 97 height 32
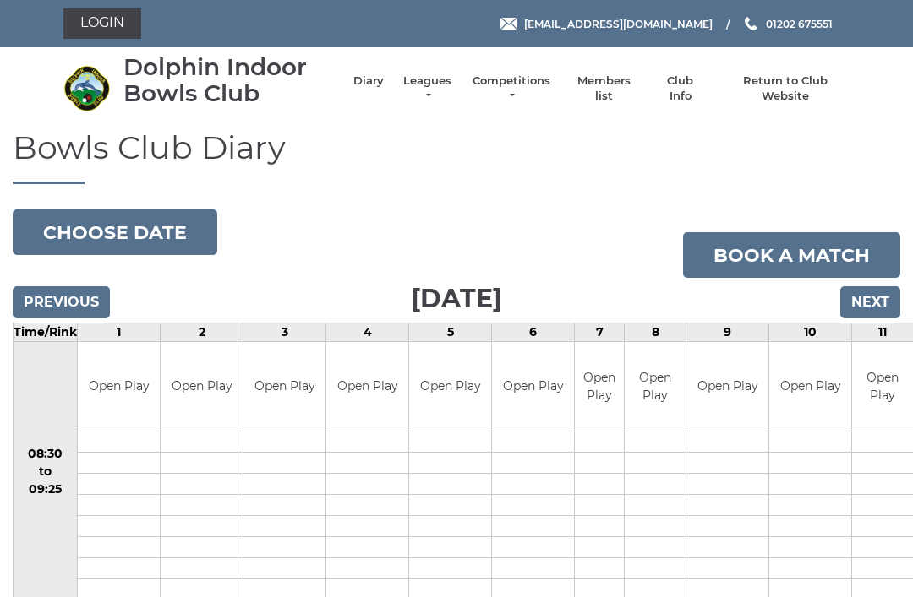
click at [69, 298] on input "Previous" at bounding box center [61, 302] width 97 height 32
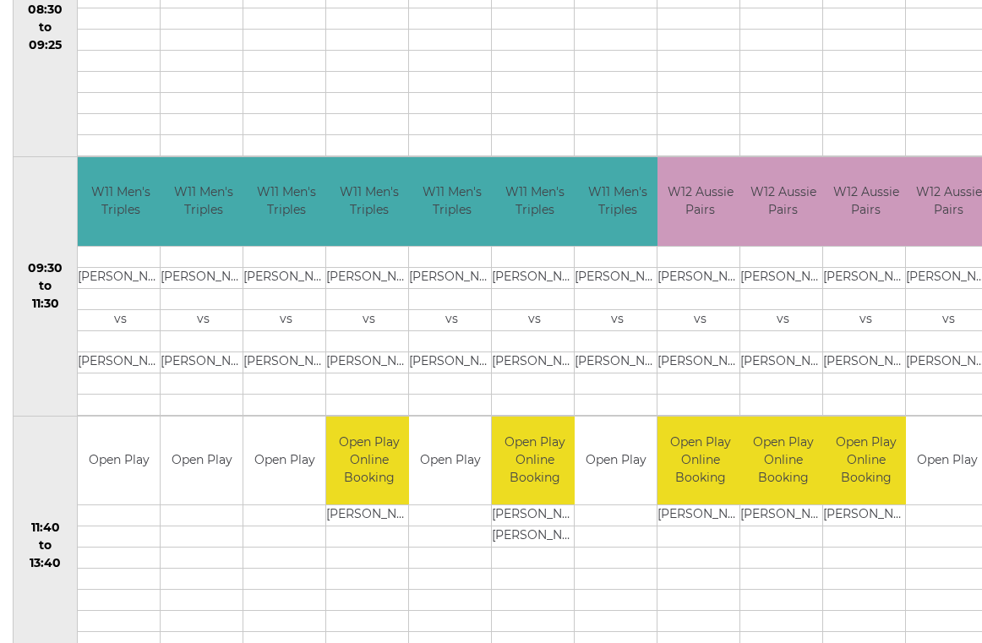
scroll to position [448, 0]
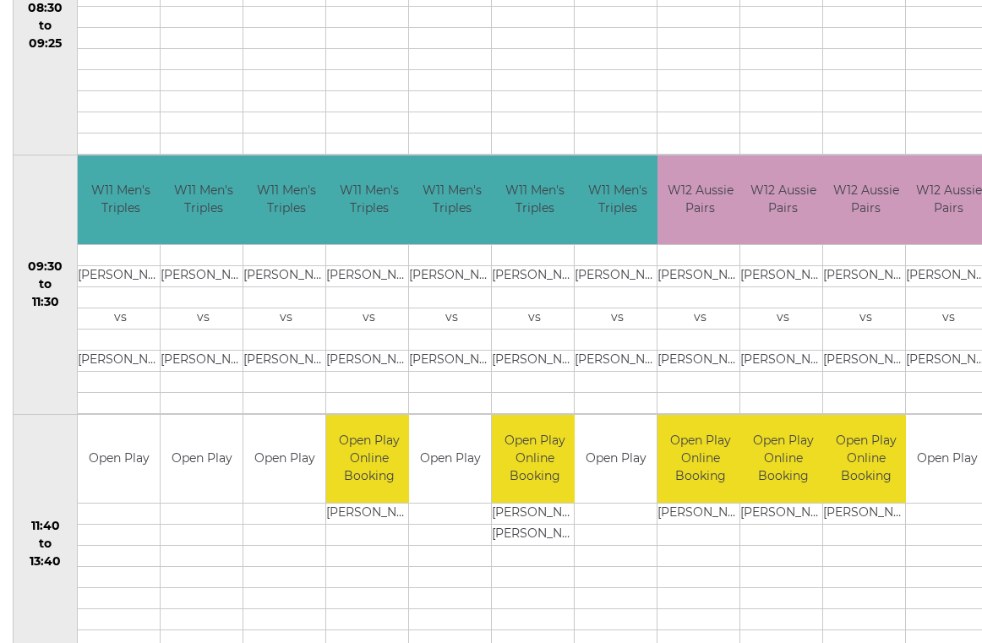
click at [924, 568] on td at bounding box center [947, 577] width 82 height 21
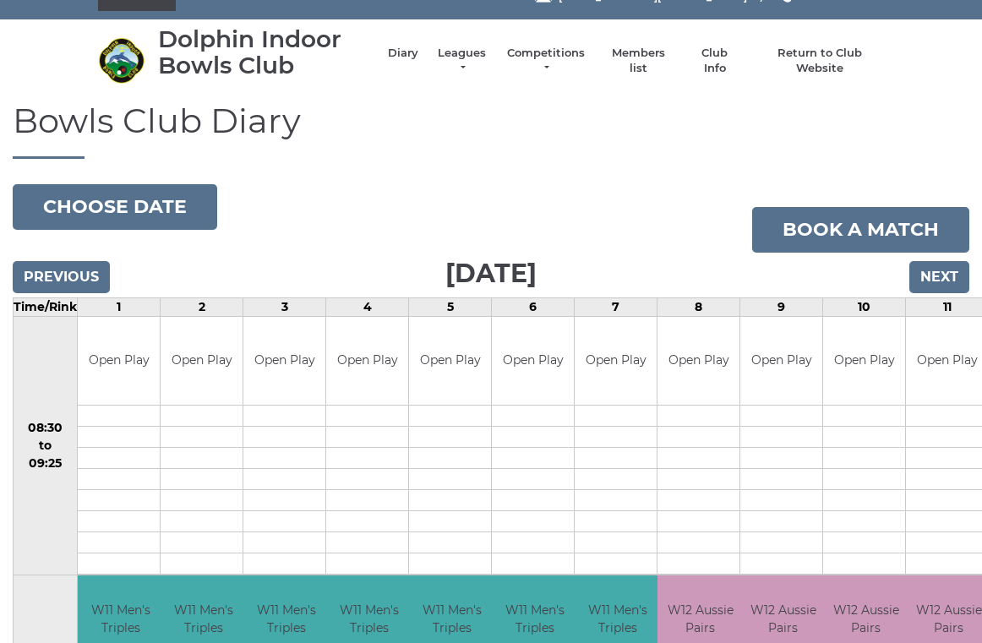
scroll to position [0, 0]
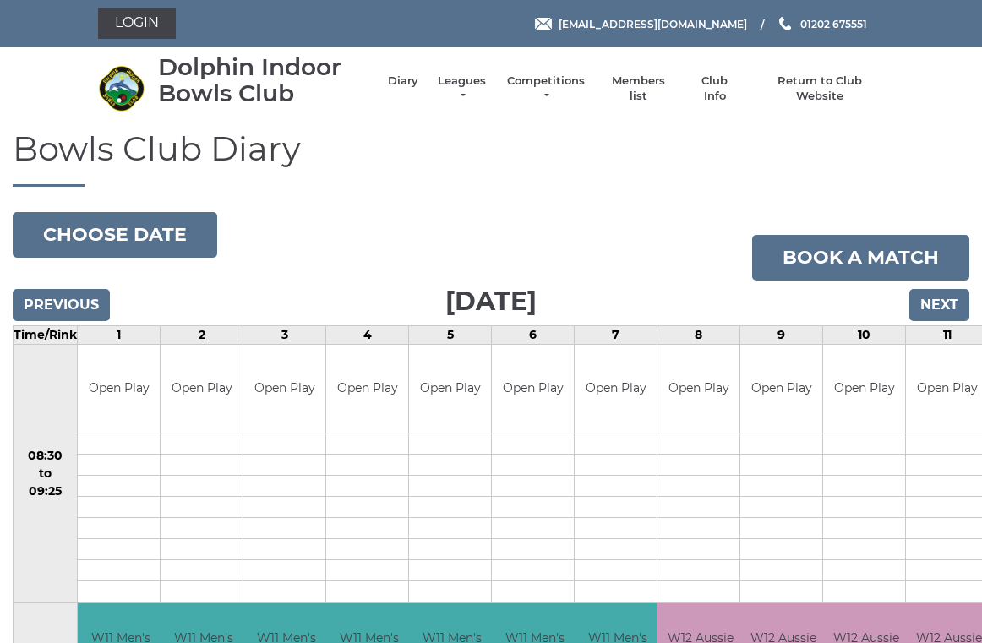
click at [946, 308] on input "Next" at bounding box center [939, 305] width 60 height 32
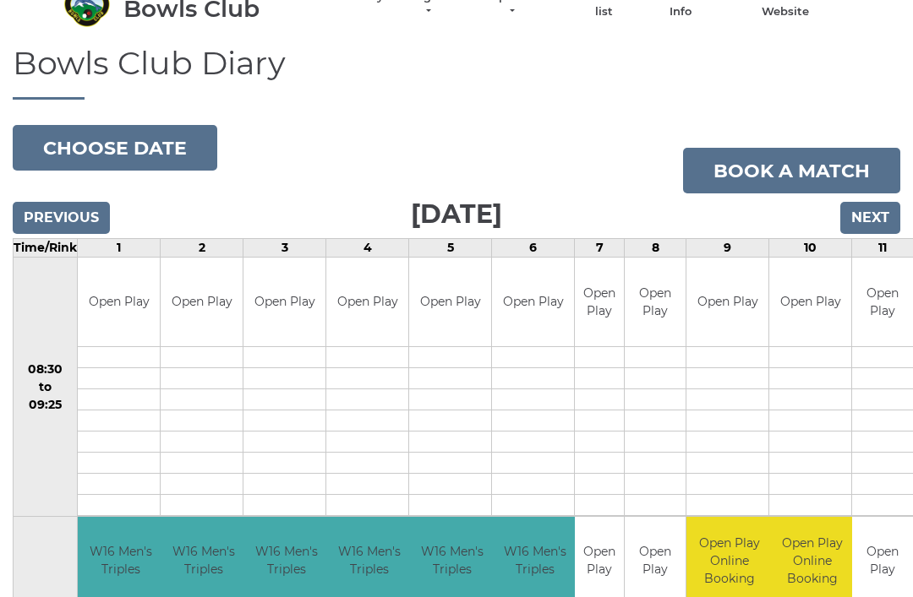
scroll to position [83, 0]
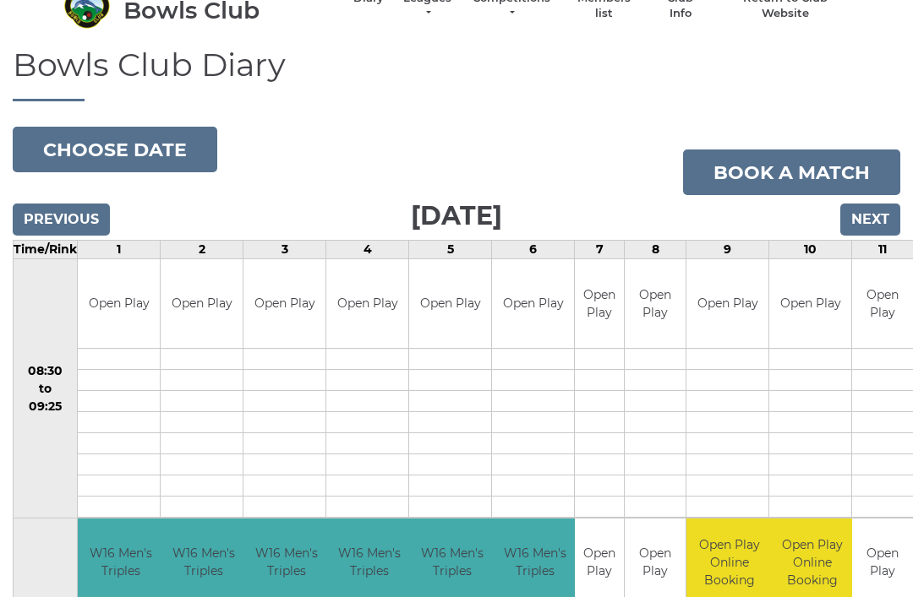
click at [77, 223] on input "Previous" at bounding box center [61, 220] width 97 height 32
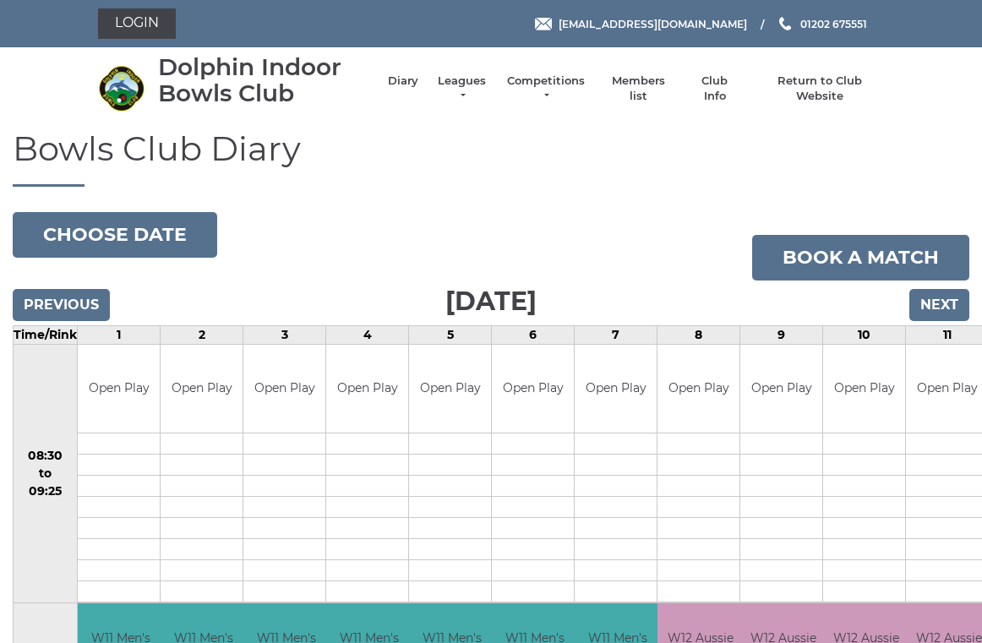
click at [80, 304] on input "Previous" at bounding box center [61, 305] width 97 height 32
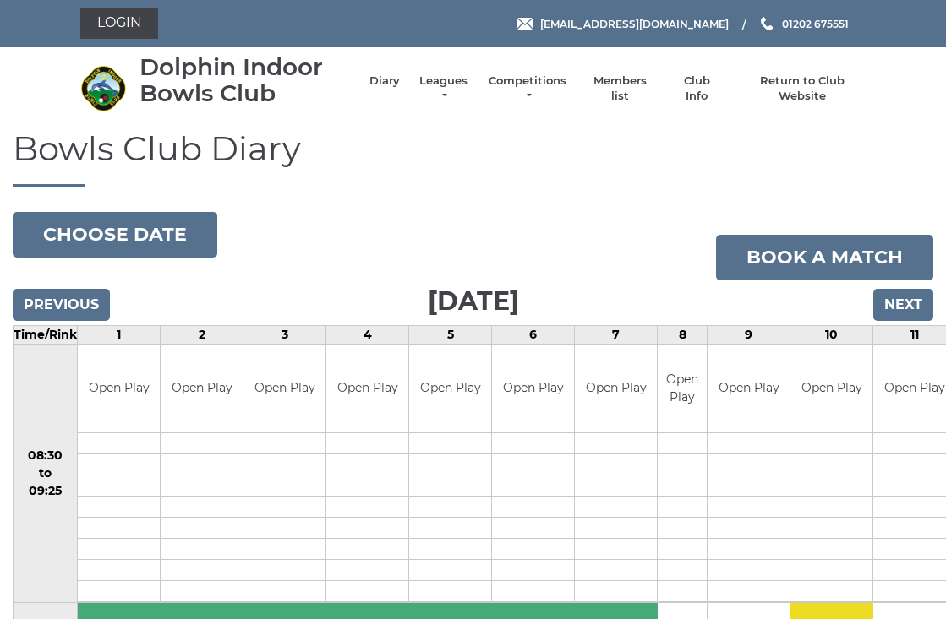
scroll to position [3, 0]
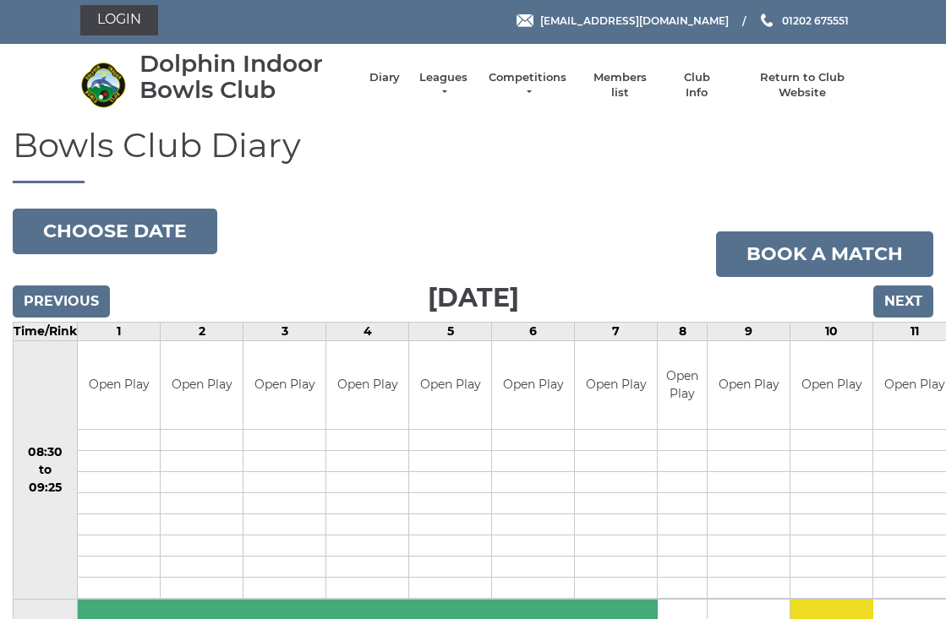
click at [73, 288] on input "Previous" at bounding box center [61, 302] width 97 height 32
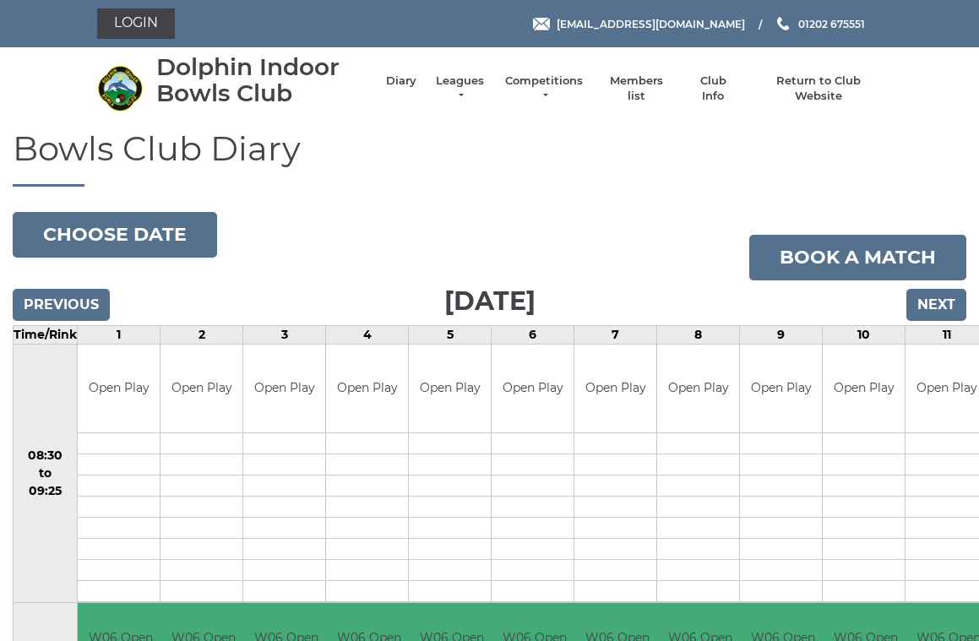
click at [67, 312] on input "Previous" at bounding box center [61, 305] width 97 height 32
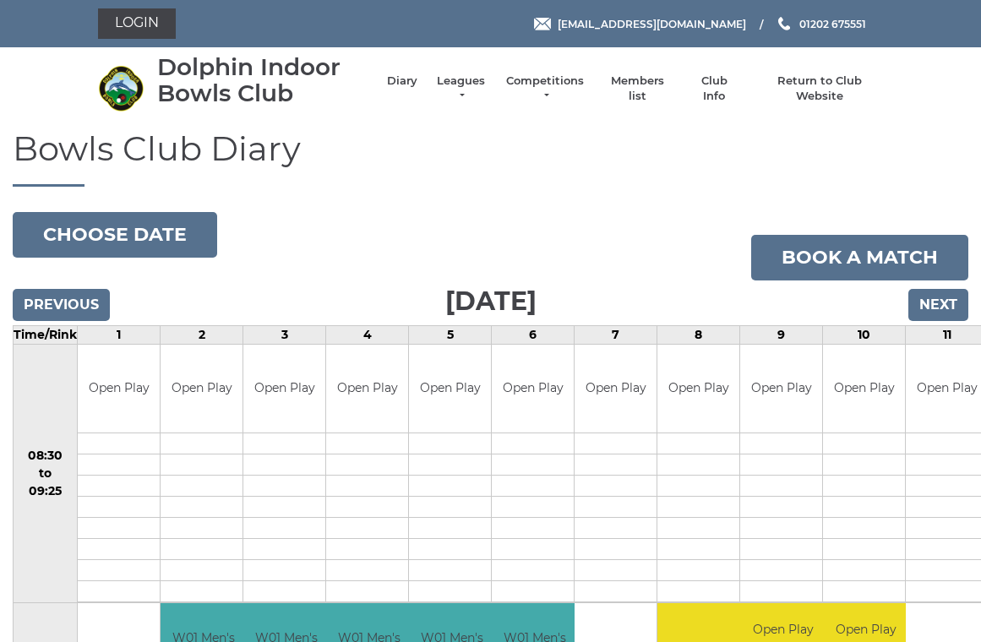
scroll to position [7, 0]
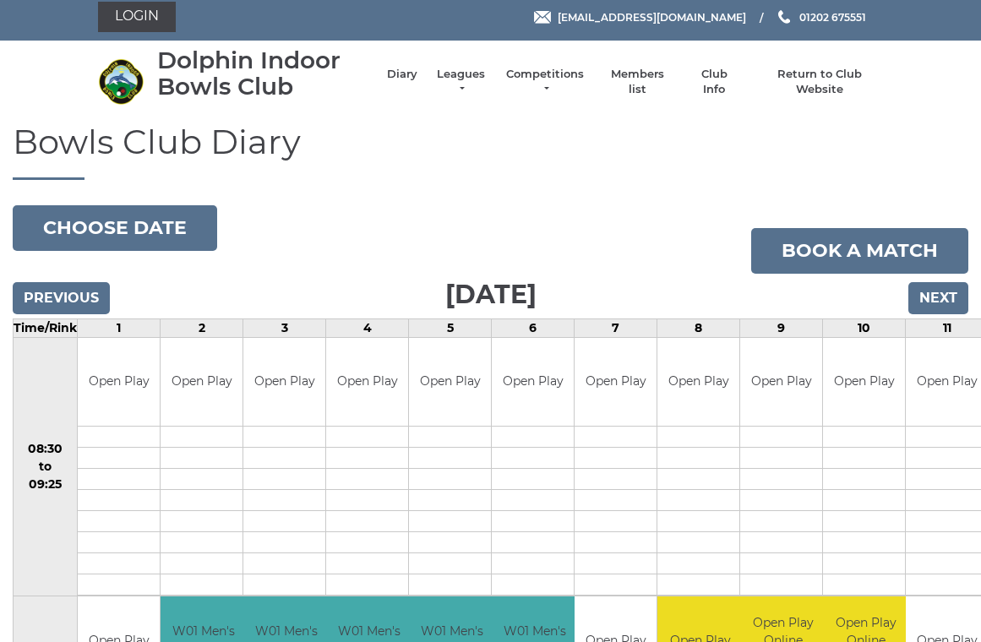
click at [68, 297] on input "Previous" at bounding box center [61, 298] width 97 height 32
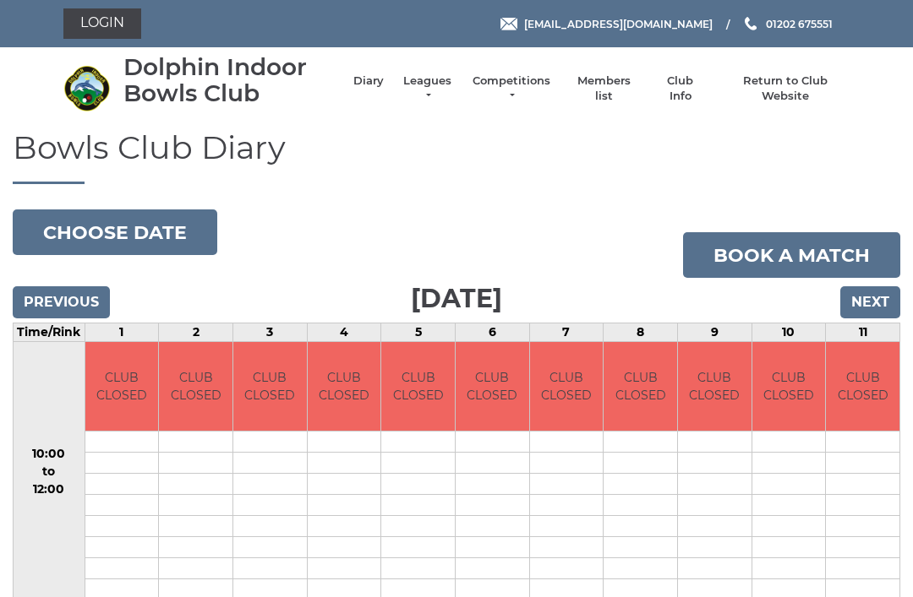
click at [51, 299] on input "Previous" at bounding box center [61, 302] width 97 height 32
click at [53, 299] on input "Previous" at bounding box center [61, 302] width 97 height 32
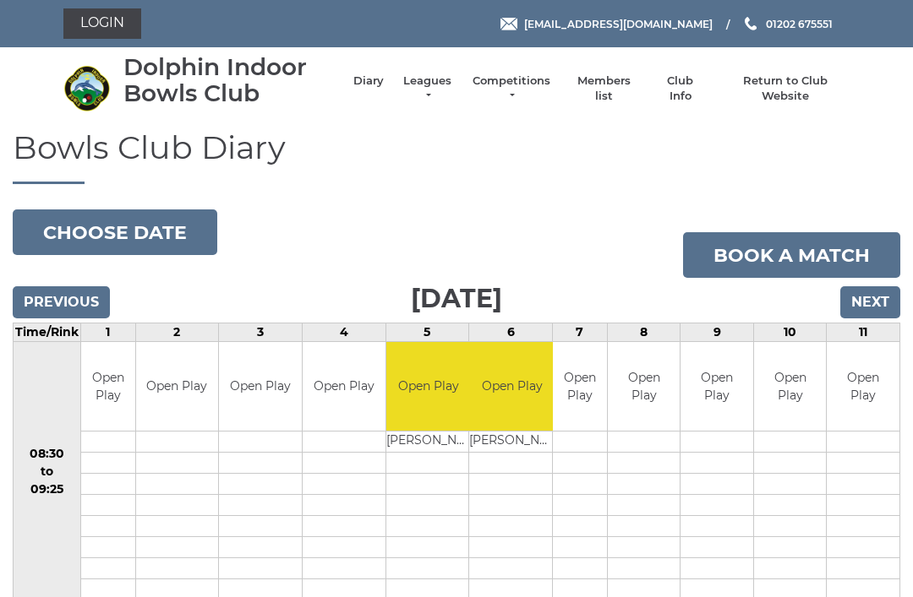
click at [86, 297] on input "Previous" at bounding box center [61, 302] width 97 height 32
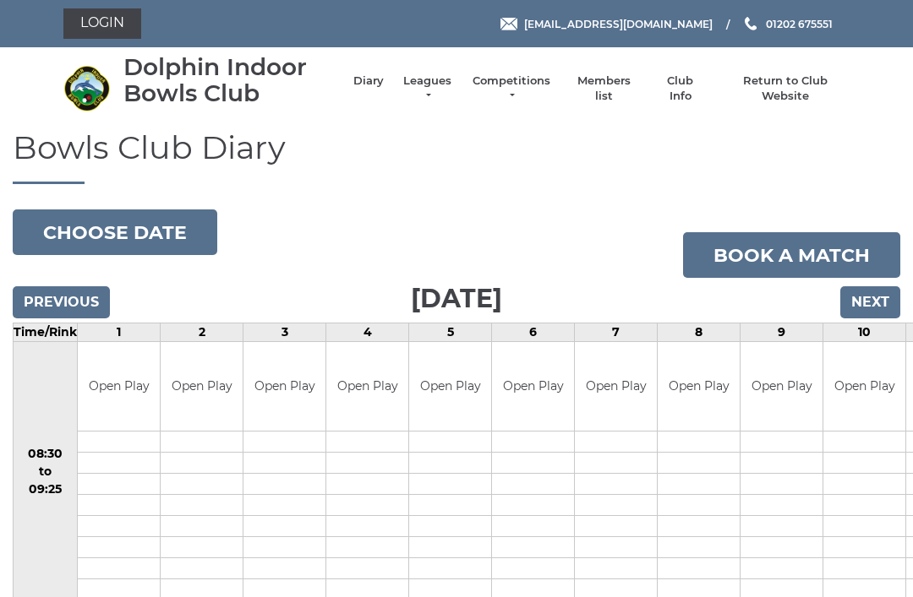
click at [90, 302] on input "Previous" at bounding box center [61, 302] width 97 height 32
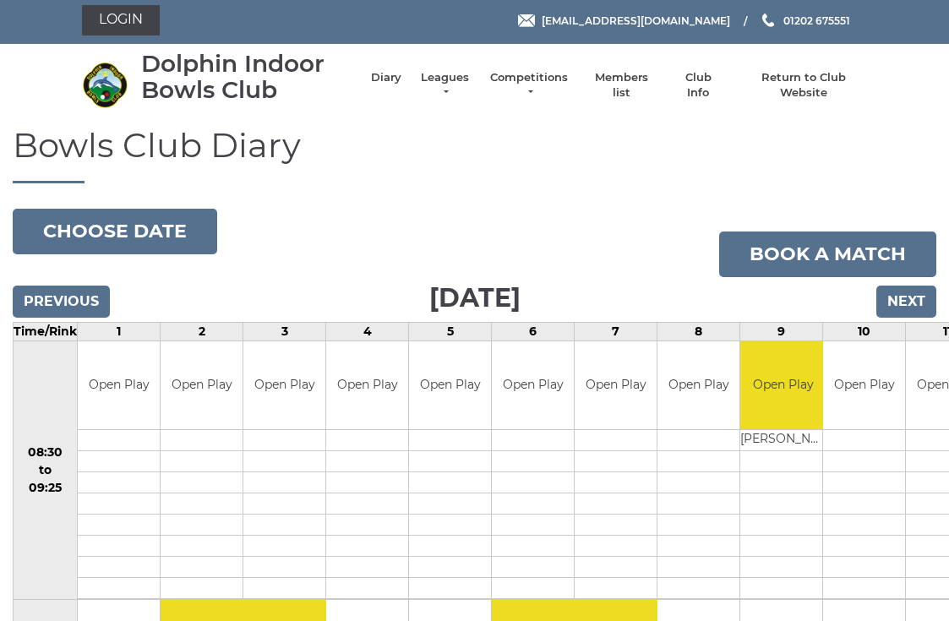
scroll to position [3, 0]
click at [78, 297] on input "Previous" at bounding box center [61, 302] width 97 height 32
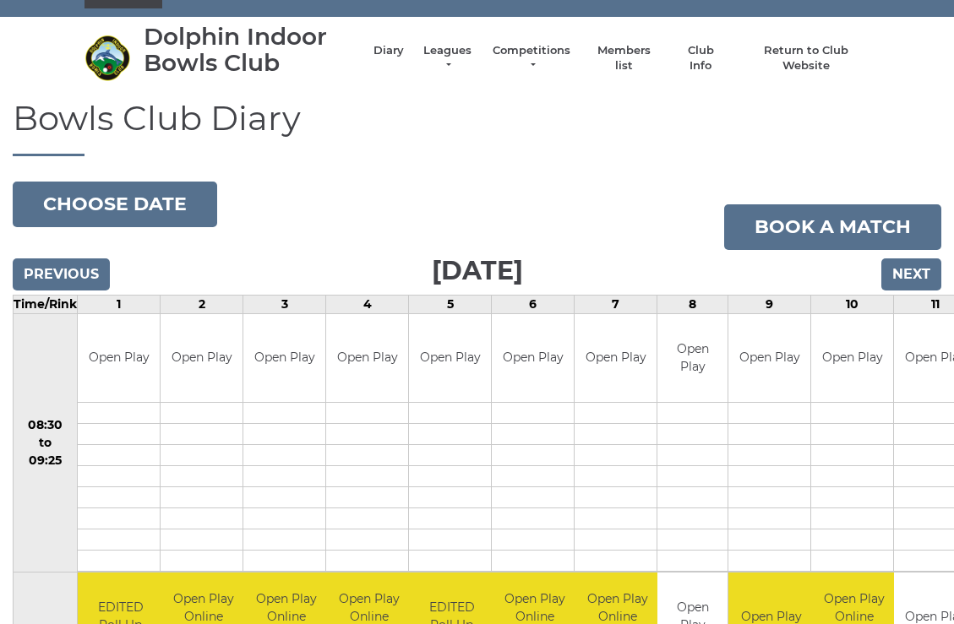
scroll to position [14, 0]
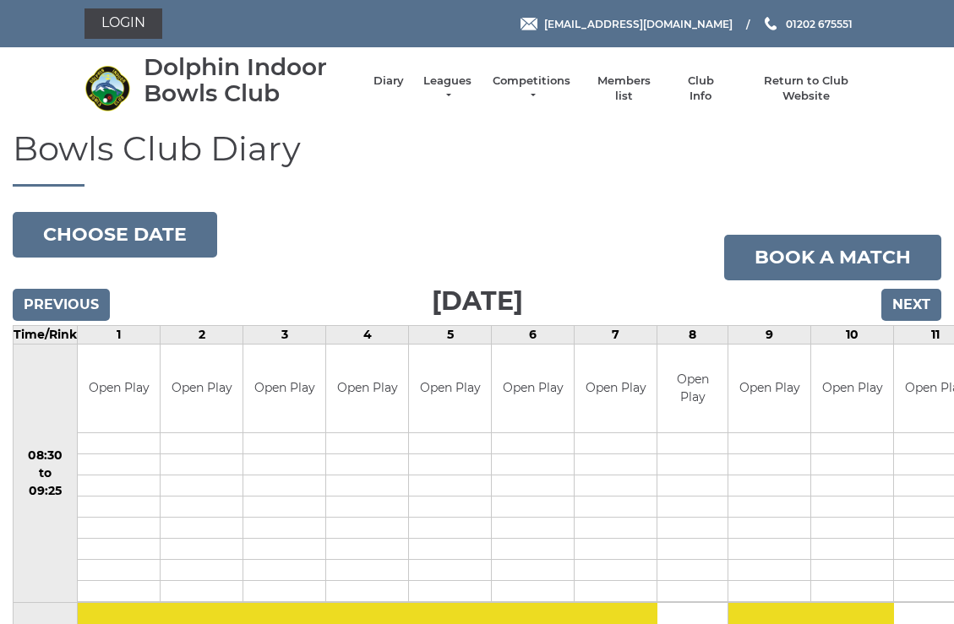
click at [80, 307] on input "Previous" at bounding box center [61, 305] width 97 height 32
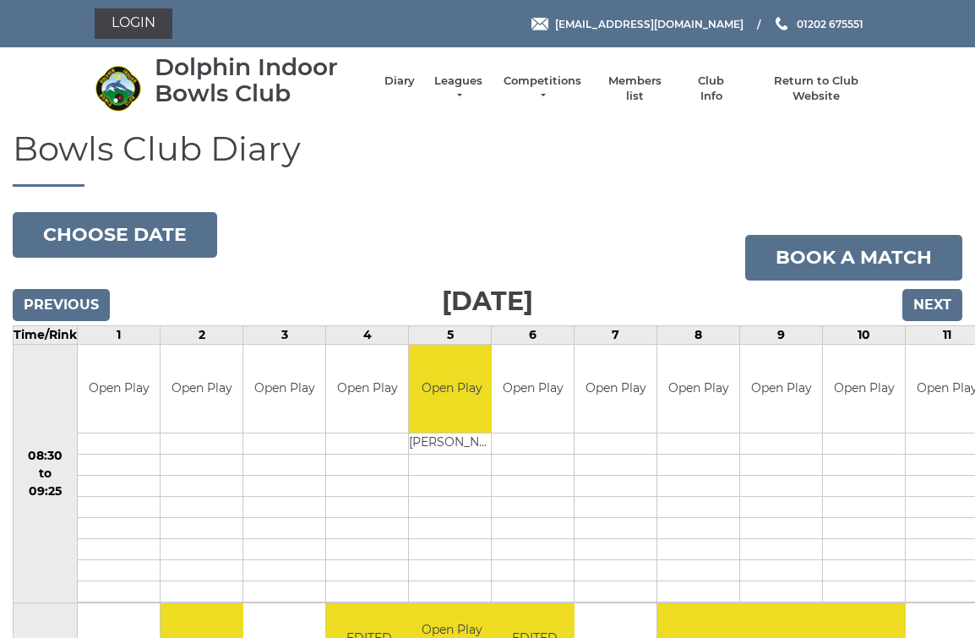
click at [945, 308] on input "Next" at bounding box center [933, 305] width 60 height 32
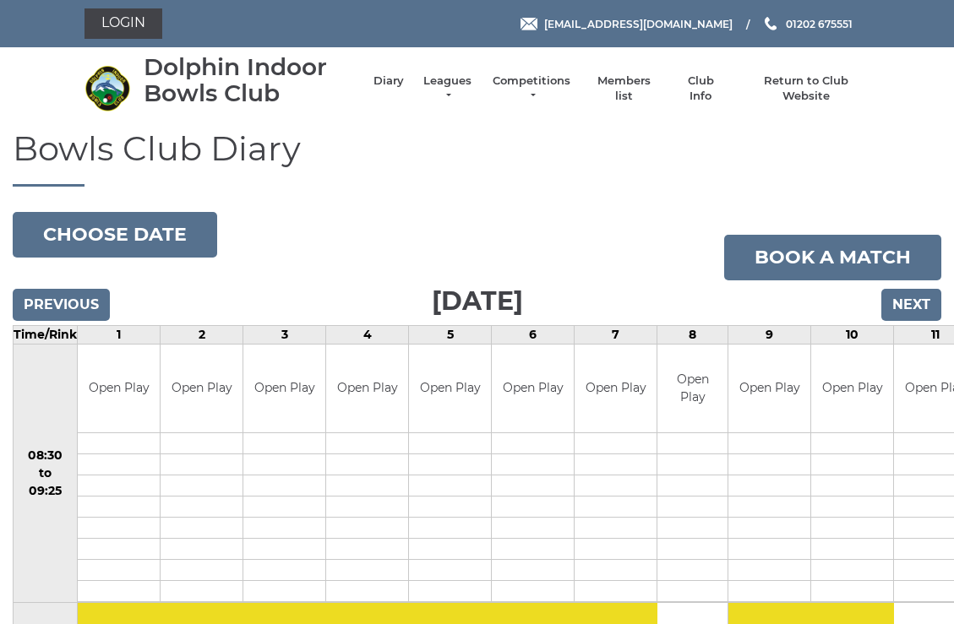
click at [908, 297] on input "Next" at bounding box center [911, 305] width 60 height 32
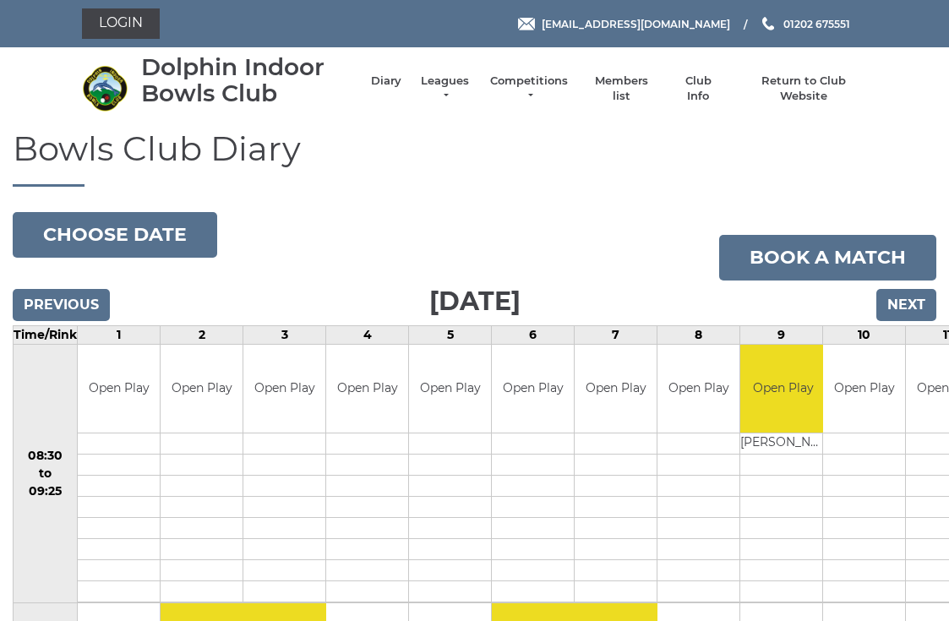
scroll to position [3, 0]
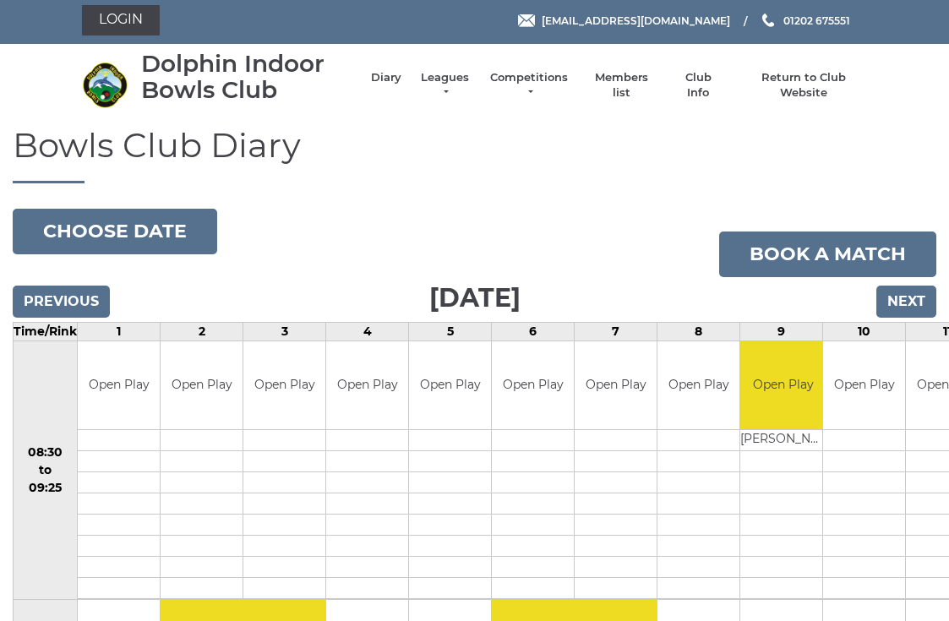
click at [908, 294] on input "Next" at bounding box center [906, 302] width 60 height 32
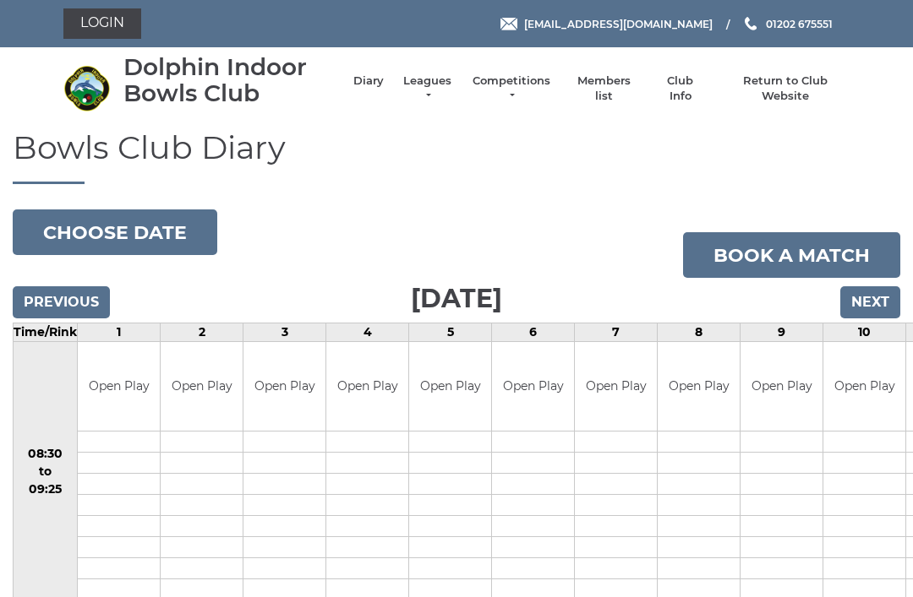
click at [870, 297] on input "Next" at bounding box center [870, 302] width 60 height 32
